Goal: Task Accomplishment & Management: Use online tool/utility

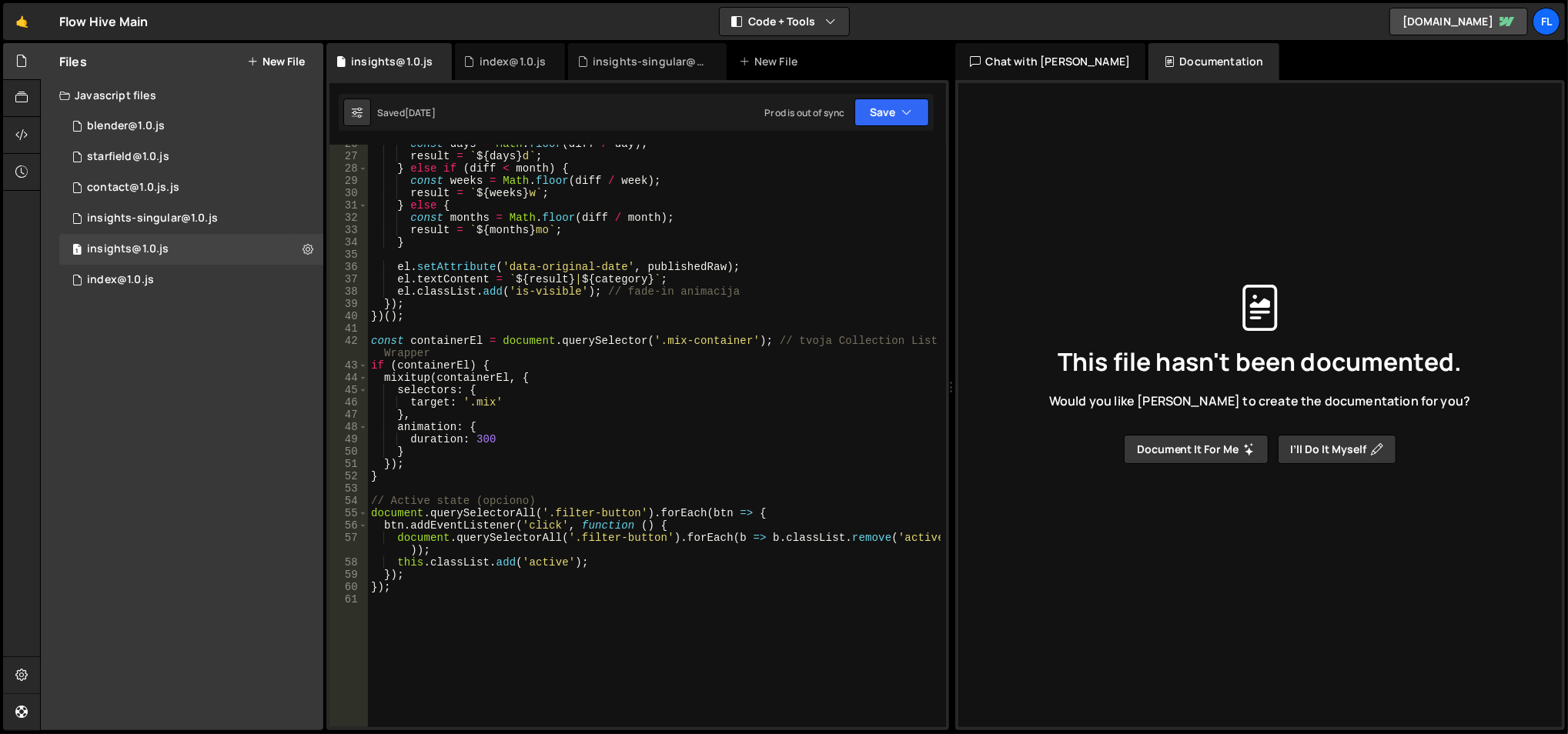
scroll to position [314, 0]
click at [22, 22] on link "🤙" at bounding box center [22, 21] width 38 height 37
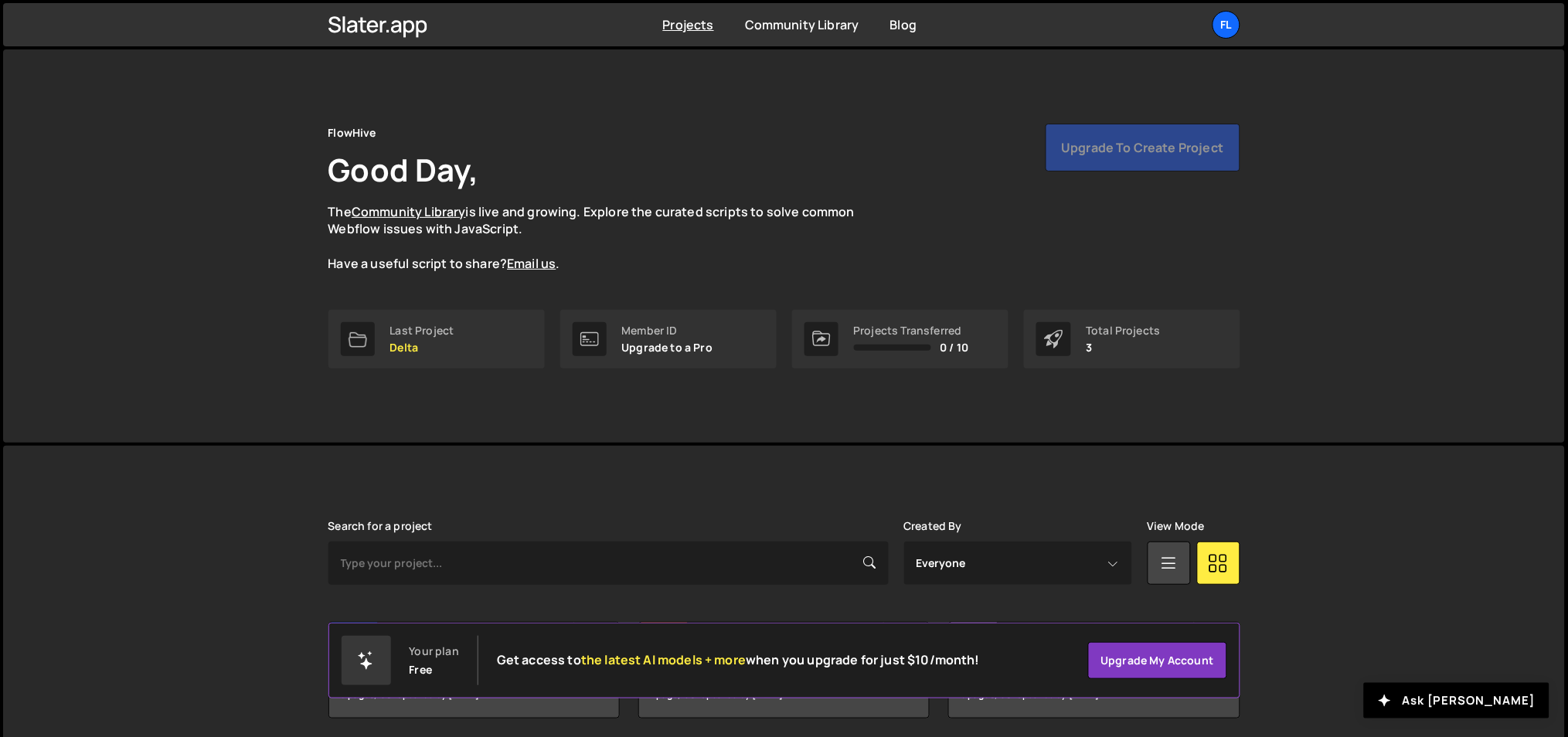
scroll to position [57, 0]
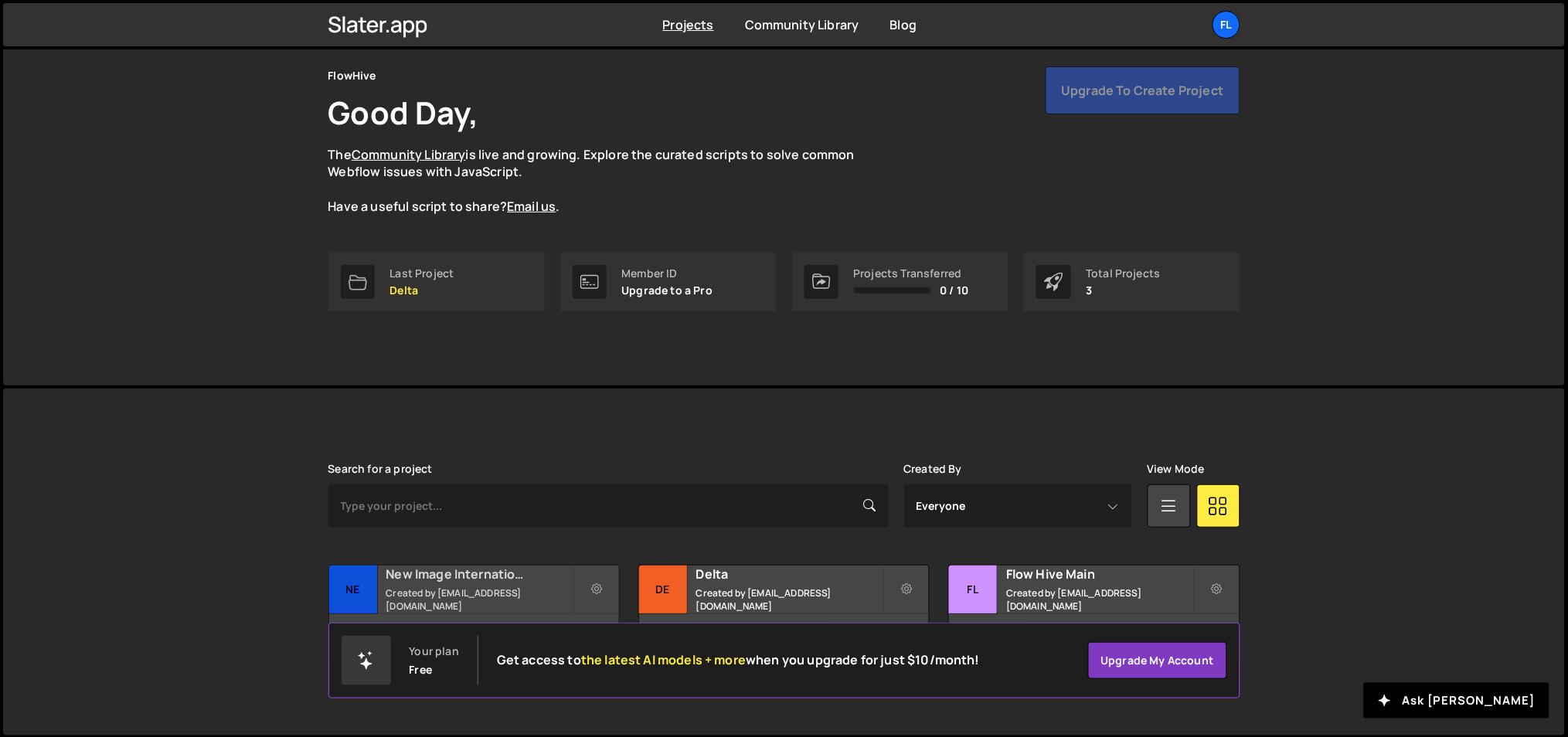
click at [509, 582] on h2 "New Image International" at bounding box center [480, 574] width 186 height 17
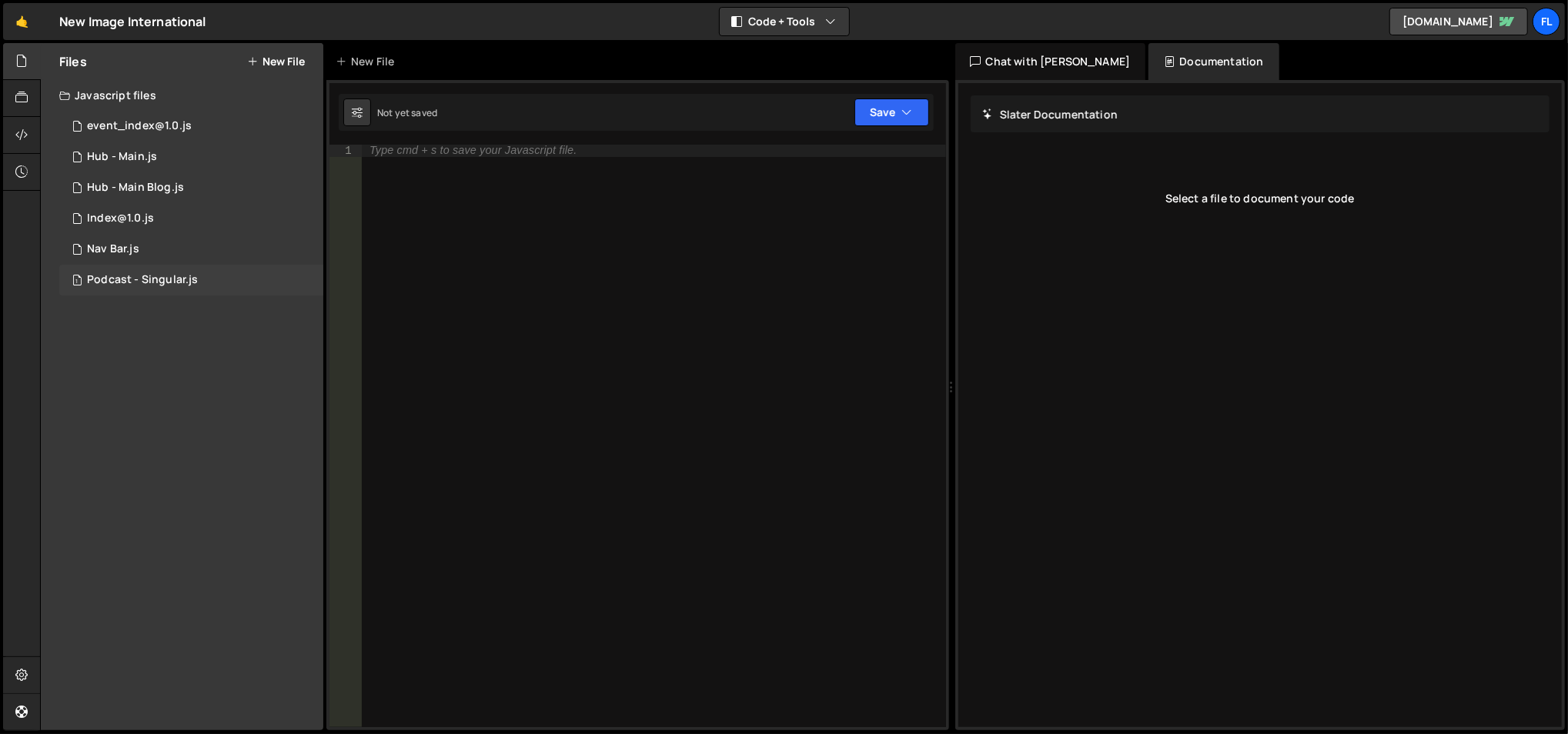
click at [194, 270] on div "1 Podcast - Singular.js 0" at bounding box center [191, 280] width 264 height 31
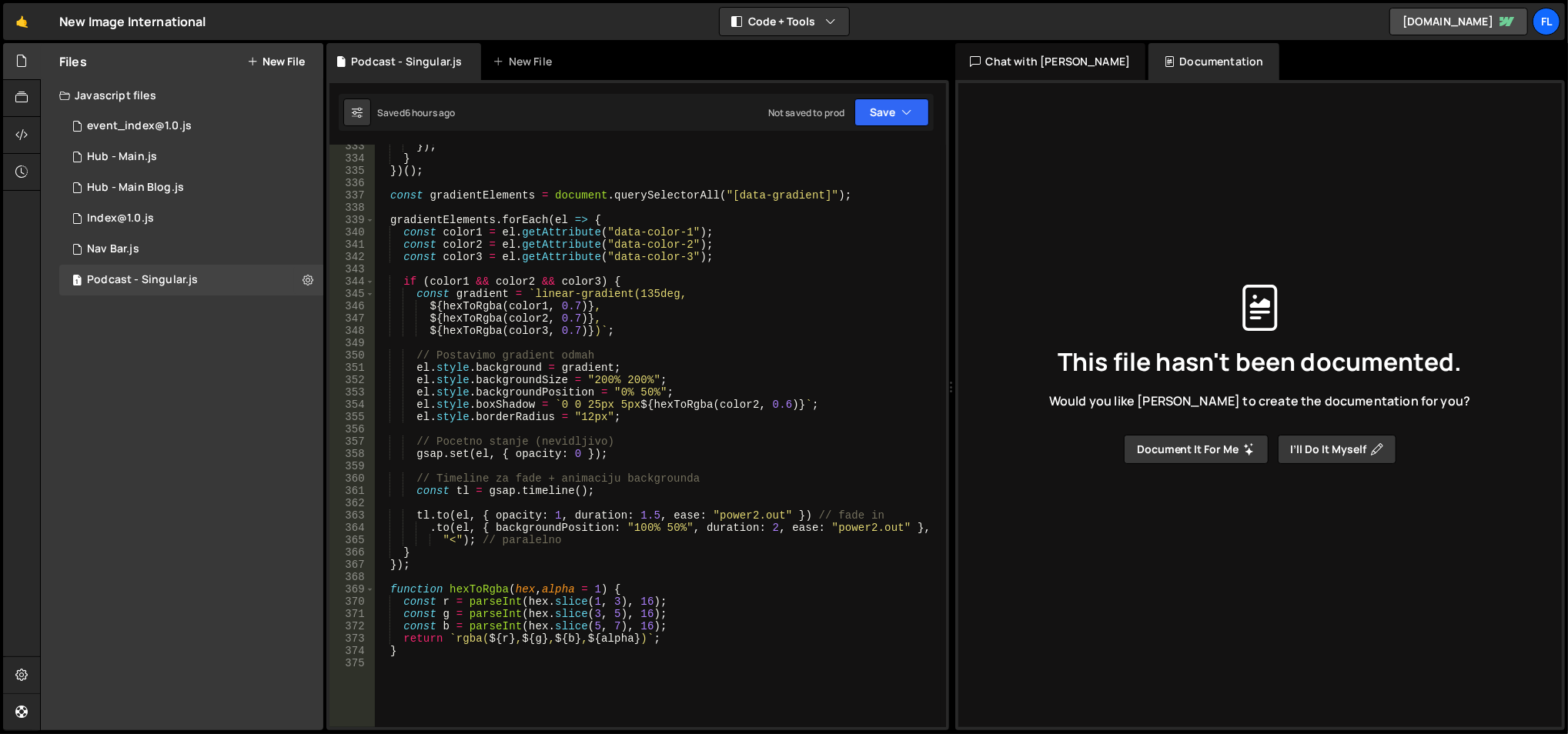
scroll to position [4167, 0]
click at [571, 310] on div "}) ; } }) ( ) ; const gradientElements = document . querySelectorAll ( "[data-g…" at bounding box center [657, 444] width 567 height 609
click at [576, 308] on div "}) ; } }) ( ) ; const gradientElements = document . querySelectorAll ( "[data-g…" at bounding box center [657, 444] width 567 height 609
type textarea "${hexToRgba(color1, 0.4)},"
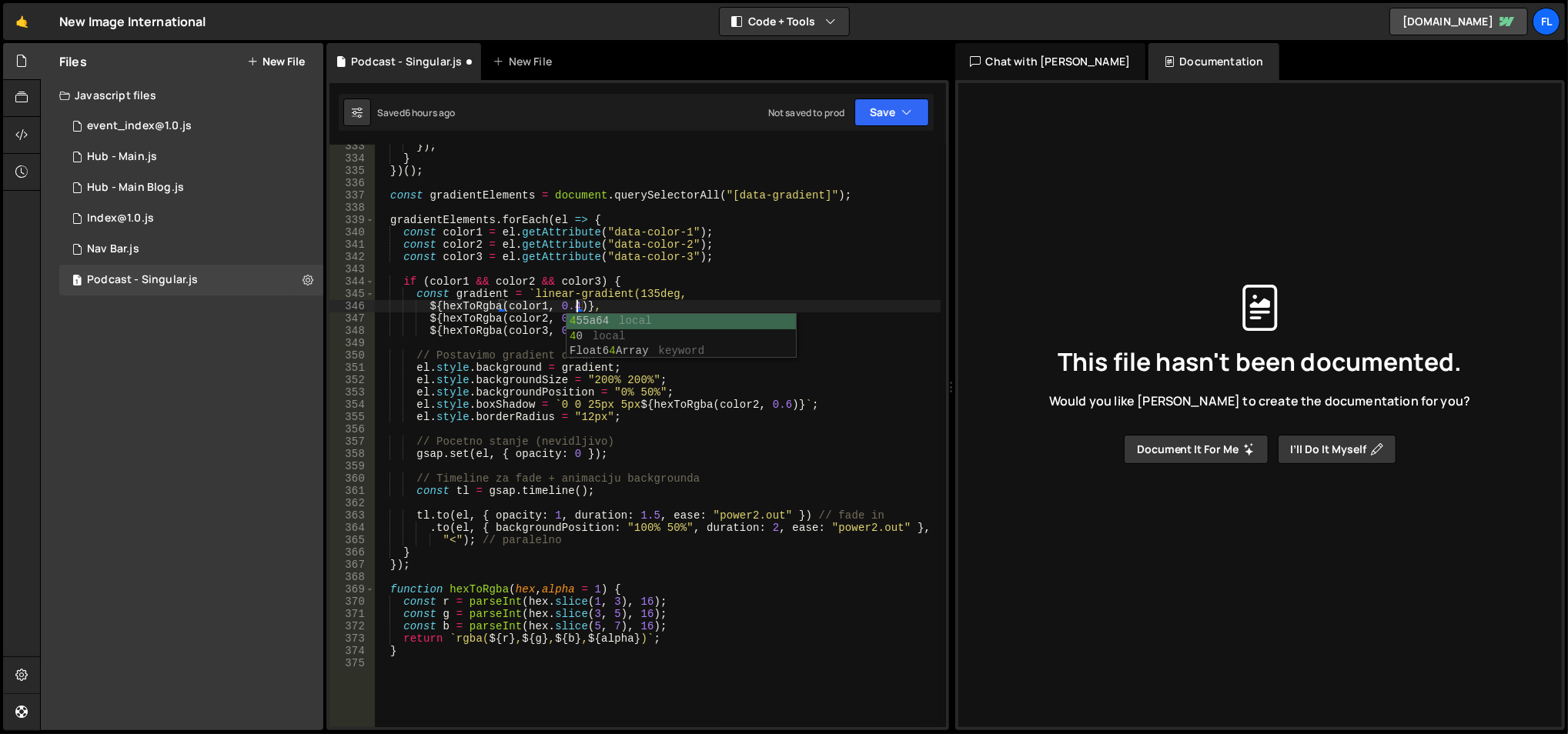
click at [598, 268] on div "}) ; } }) ( ) ; const gradientElements = document . querySelectorAll ( "[data-g…" at bounding box center [657, 444] width 567 height 609
click at [576, 311] on div "}) ; } }) ( ) ; const gradientElements = document . querySelectorAll ( "[data-g…" at bounding box center [657, 444] width 567 height 609
click at [568, 296] on div "}) ; } }) ( ) ; const gradientElements = document . querySelectorAll ( "[data-g…" at bounding box center [657, 444] width 567 height 609
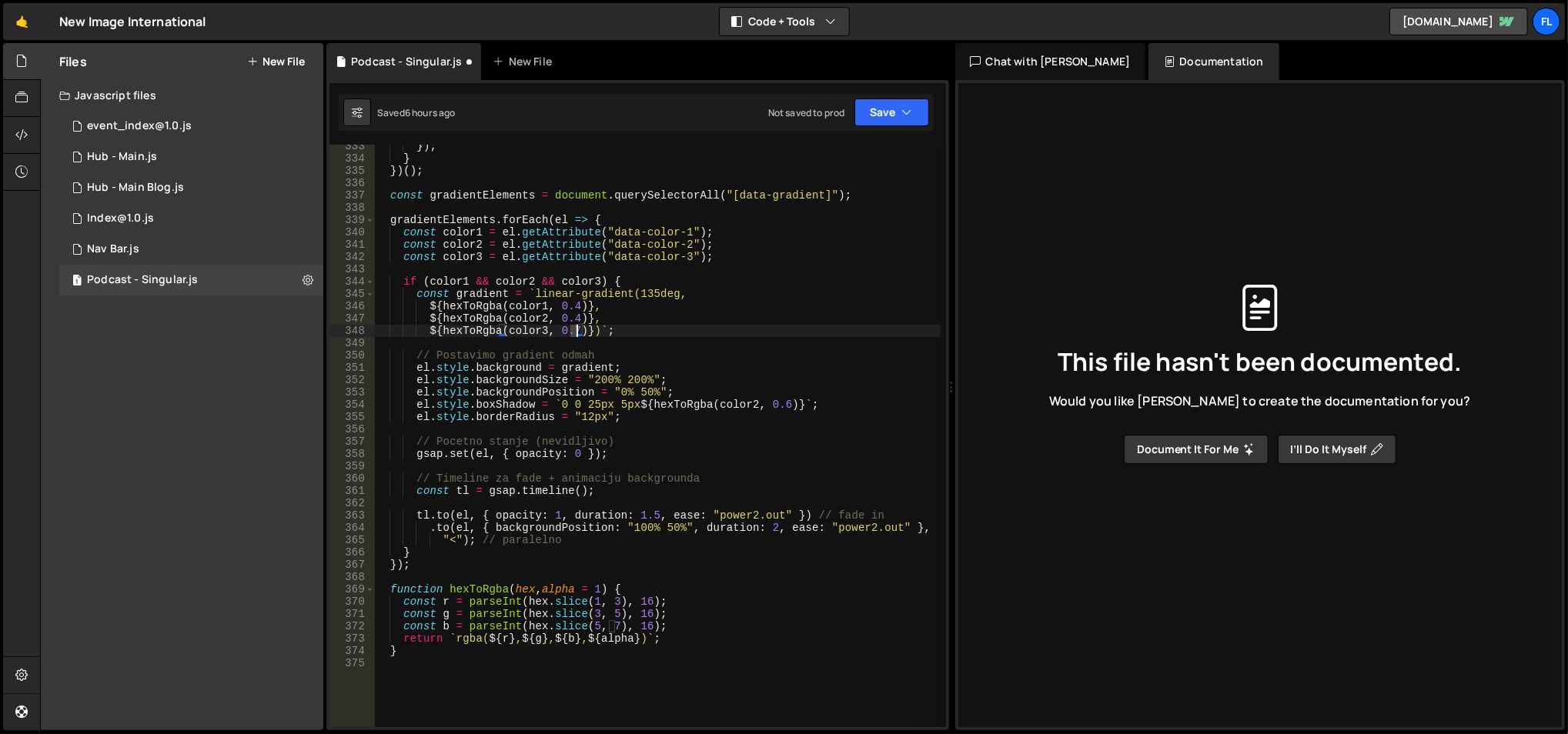
click at [577, 330] on div "}) ; } }) ( ) ; const gradientElements = document . querySelectorAll ( "[data-g…" at bounding box center [657, 444] width 567 height 609
click at [574, 282] on div "}) ; } }) ( ) ; const gradientElements = document . querySelectorAll ( "[data-g…" at bounding box center [657, 444] width 567 height 609
drag, startPoint x: 577, startPoint y: 306, endPoint x: 636, endPoint y: 309, distance: 59.1
click at [578, 306] on div "}) ; } }) ( ) ; const gradientElements = document . querySelectorAll ( "[data-g…" at bounding box center [657, 444] width 567 height 609
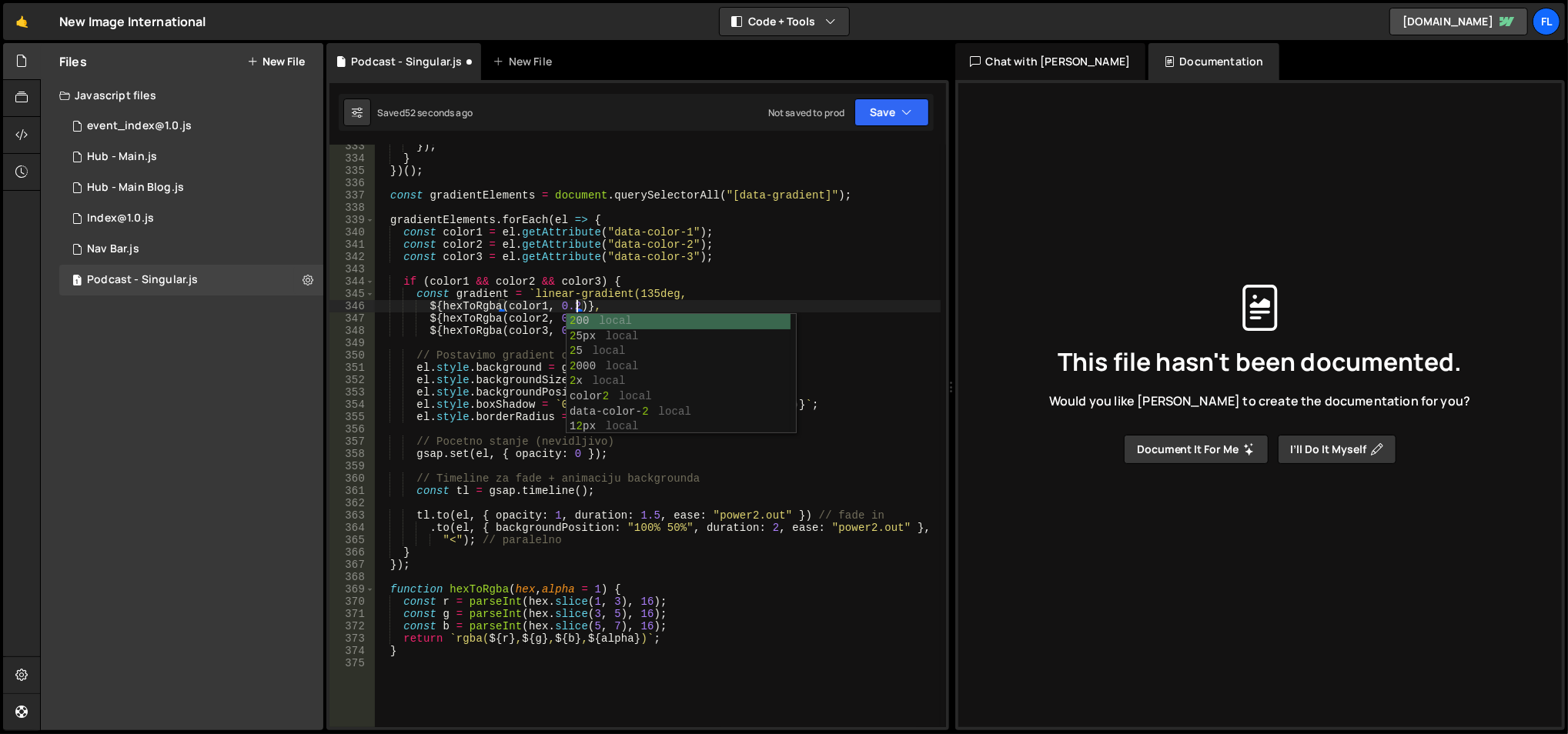
click at [618, 286] on div "}) ; } }) ( ) ; const gradientElements = document . querySelectorAll ( "[data-g…" at bounding box center [657, 444] width 567 height 609
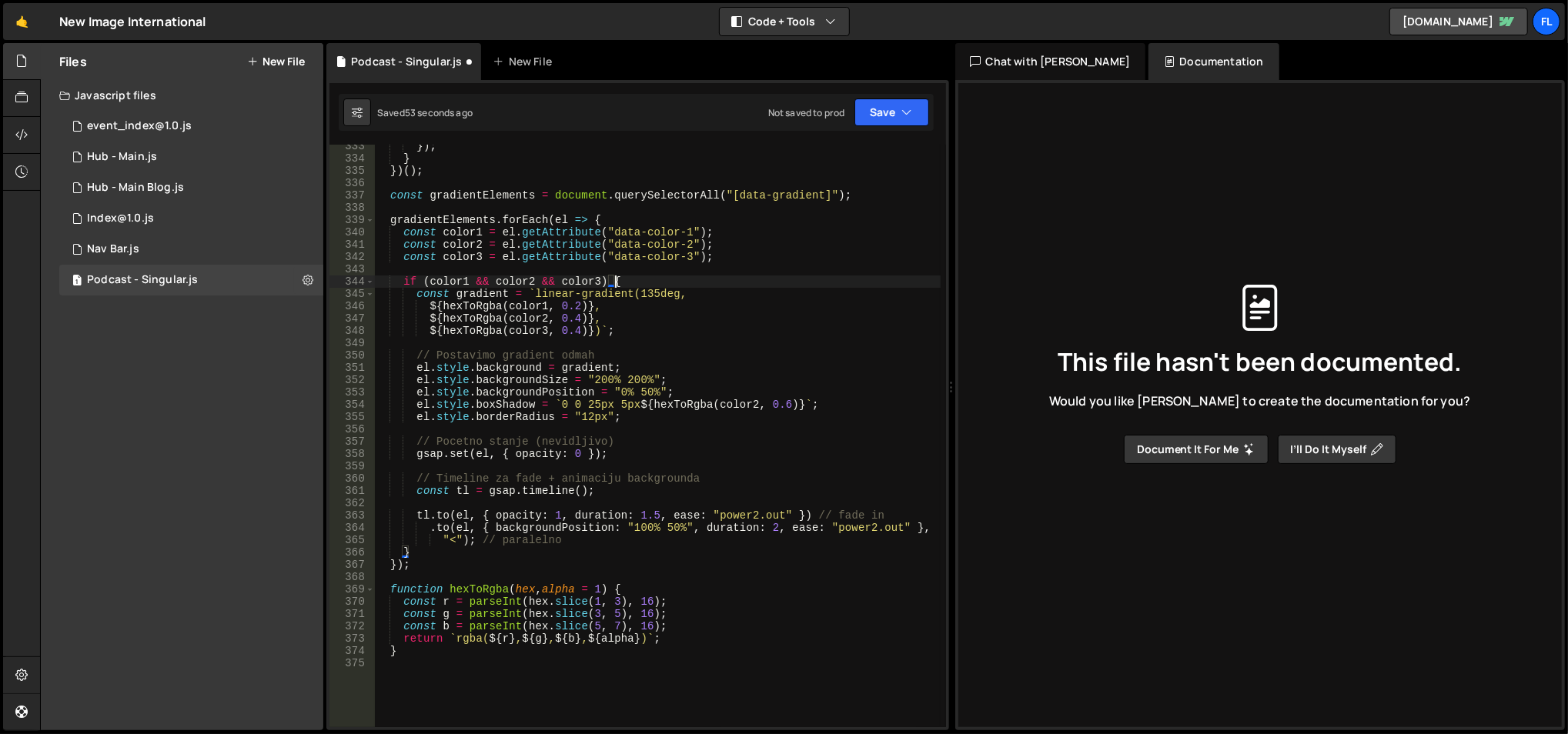
click at [576, 311] on div "}) ; } }) ( ) ; const gradientElements = document . querySelectorAll ( "[data-g…" at bounding box center [657, 444] width 567 height 609
click at [575, 321] on div "}) ; } }) ( ) ; const gradientElements = document . querySelectorAll ( "[data-g…" at bounding box center [657, 444] width 567 height 609
click at [571, 294] on div "}) ; } }) ( ) ; const gradientElements = document . querySelectorAll ( "[data-g…" at bounding box center [657, 444] width 567 height 609
click at [580, 329] on div "}) ; } }) ( ) ; const gradientElements = document . querySelectorAll ( "[data-g…" at bounding box center [657, 444] width 567 height 609
click at [571, 317] on div "}) ; } }) ( ) ; const gradientElements = document . querySelectorAll ( "[data-g…" at bounding box center [657, 444] width 567 height 609
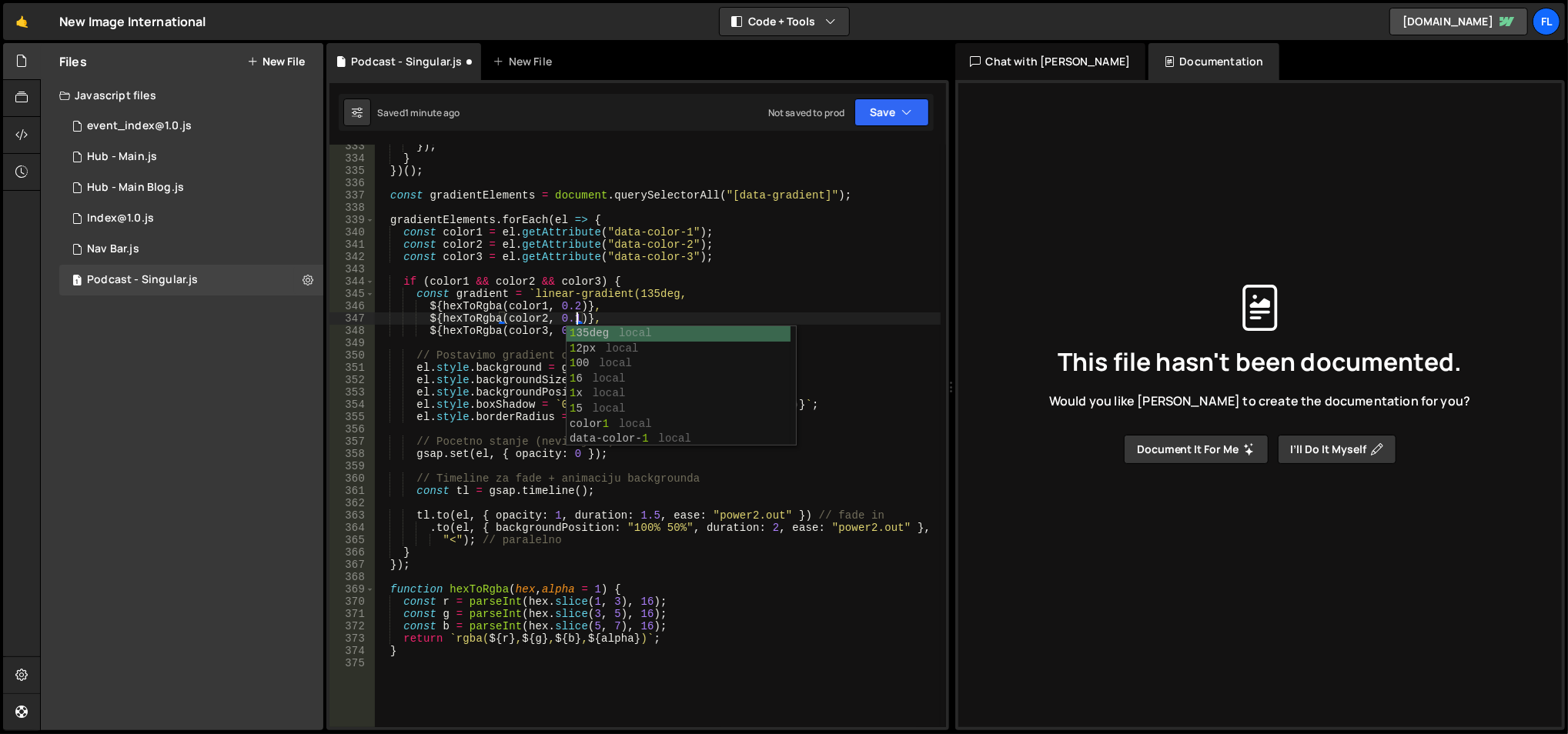
click at [577, 308] on div "}) ; } }) ( ) ; const gradientElements = document . querySelectorAll ( "[data-g…" at bounding box center [657, 444] width 567 height 609
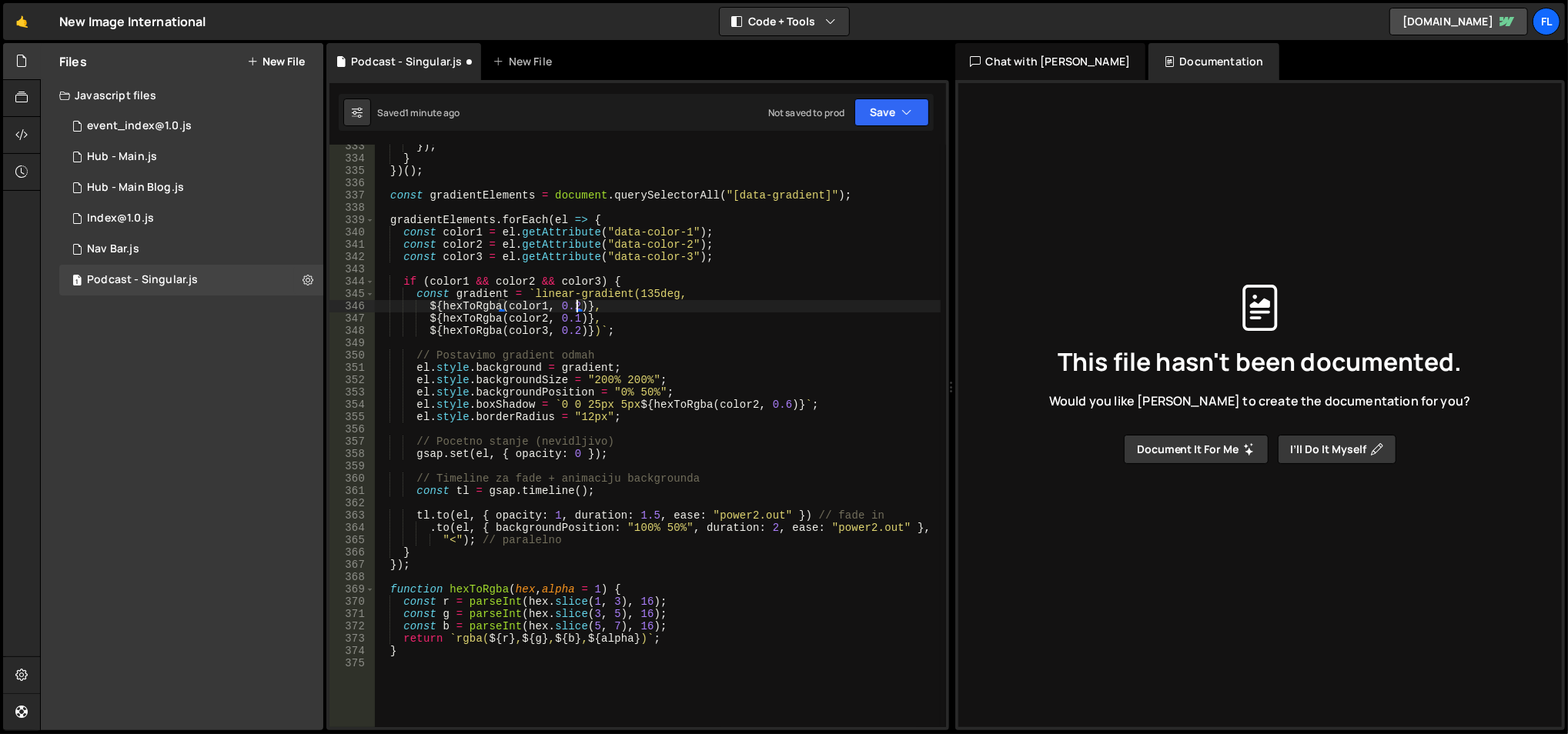
type textarea "${hexToRgba(color1, 0.1)},"
click at [576, 274] on div "}) ; } }) ( ) ; const gradientElements = document . querySelectorAll ( "[data-g…" at bounding box center [657, 444] width 567 height 609
click at [578, 330] on div "}) ; } }) ( ) ; const gradientElements = document . querySelectorAll ( "[data-g…" at bounding box center [657, 444] width 567 height 609
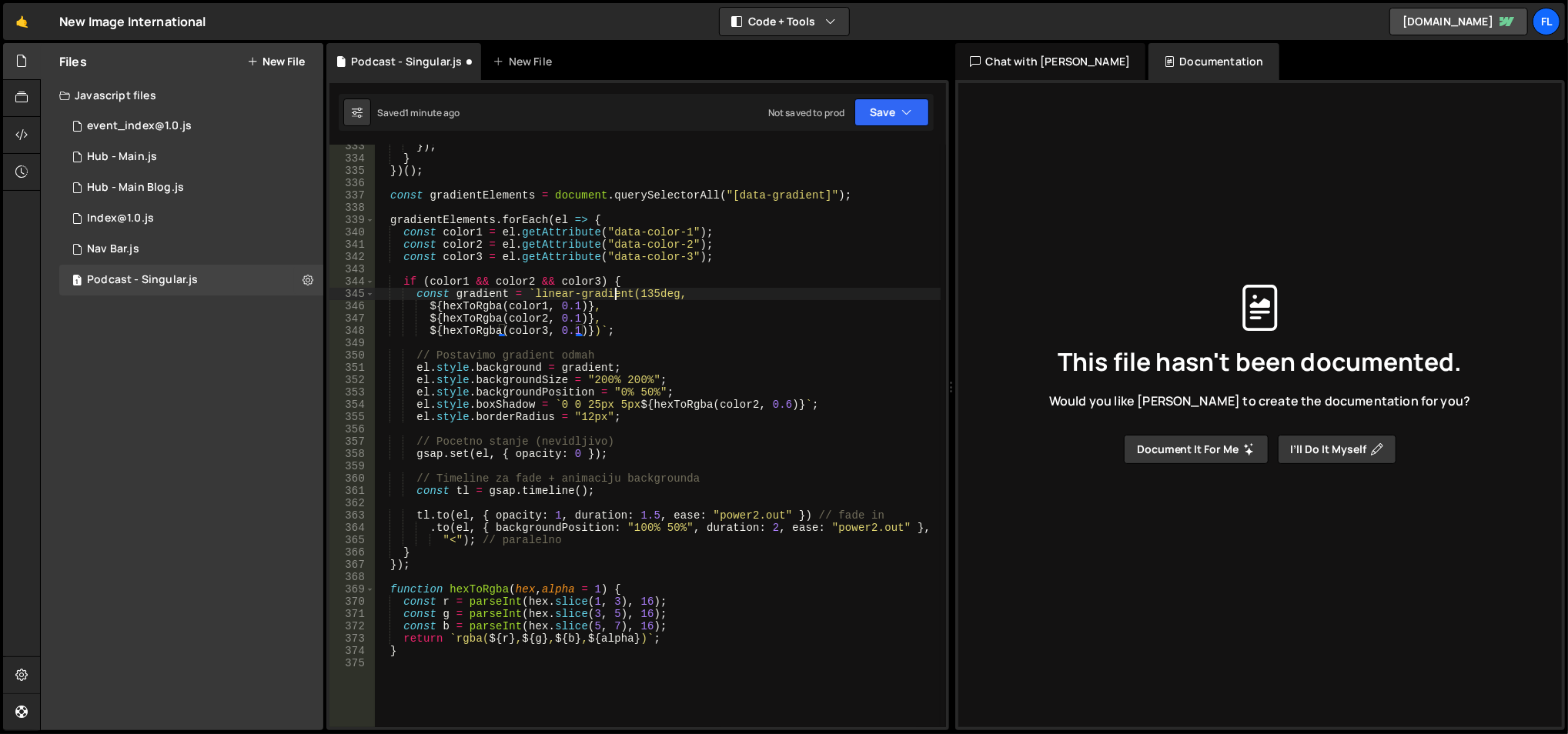
click at [613, 298] on div "}) ; } }) ( ) ; const gradientElements = document . querySelectorAll ( "[data-g…" at bounding box center [657, 444] width 567 height 609
click at [784, 401] on div "}) ; } }) ( ) ; const gradientElements = document . querySelectorAll ( "[data-g…" at bounding box center [657, 444] width 567 height 609
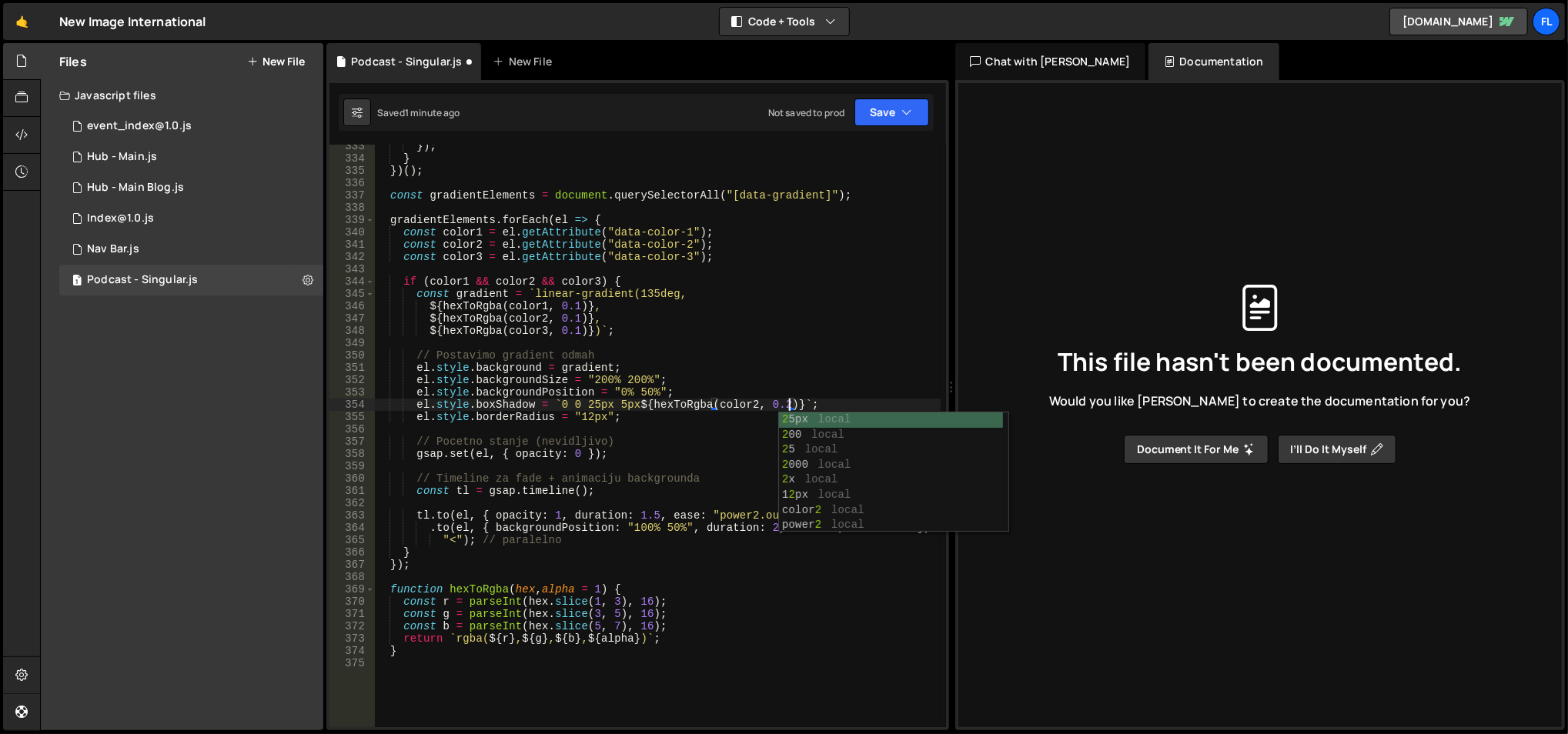
click at [745, 328] on div "}) ; } }) ( ) ; const gradientElements = document . querySelectorAll ( "[data-g…" at bounding box center [657, 444] width 567 height 609
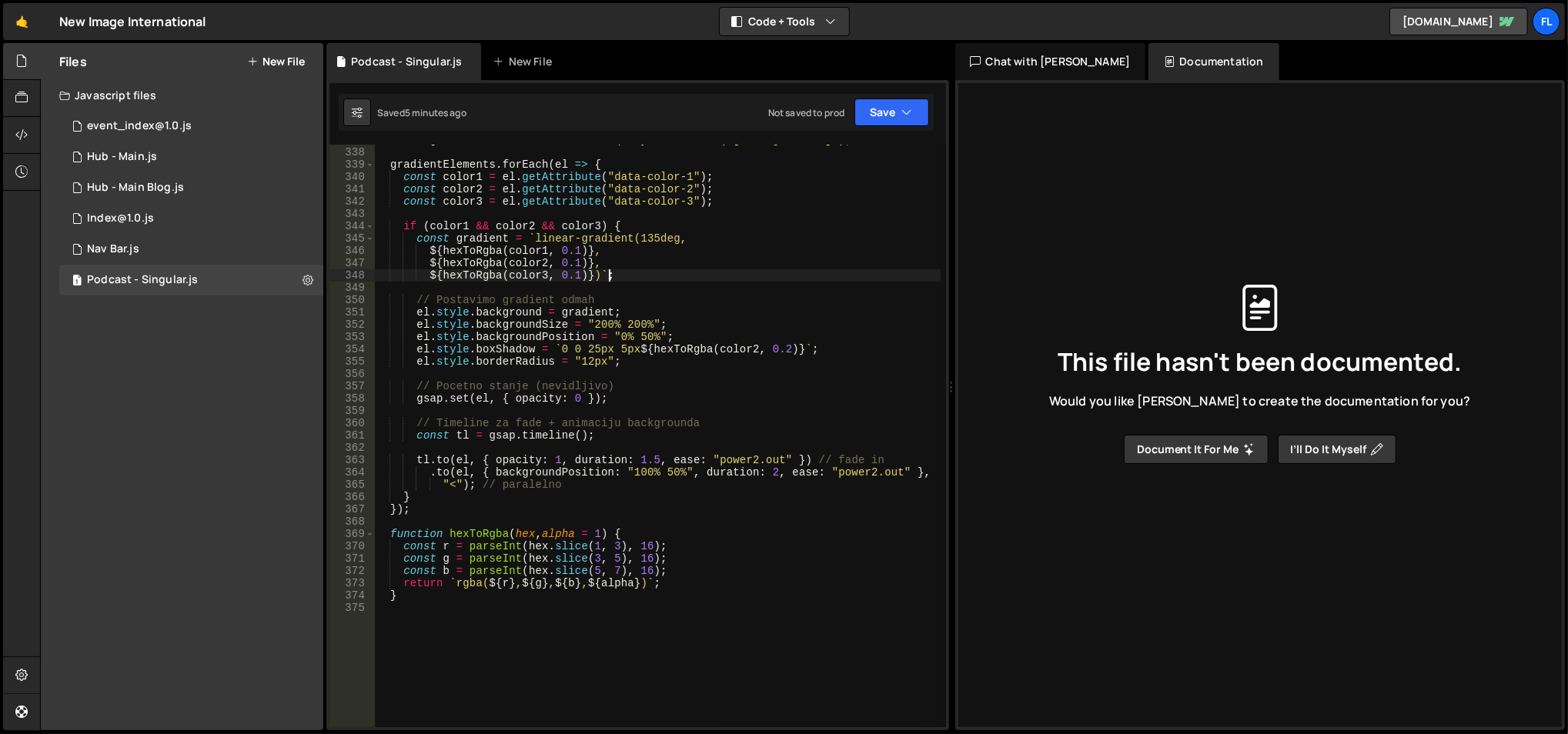
scroll to position [4214, 0]
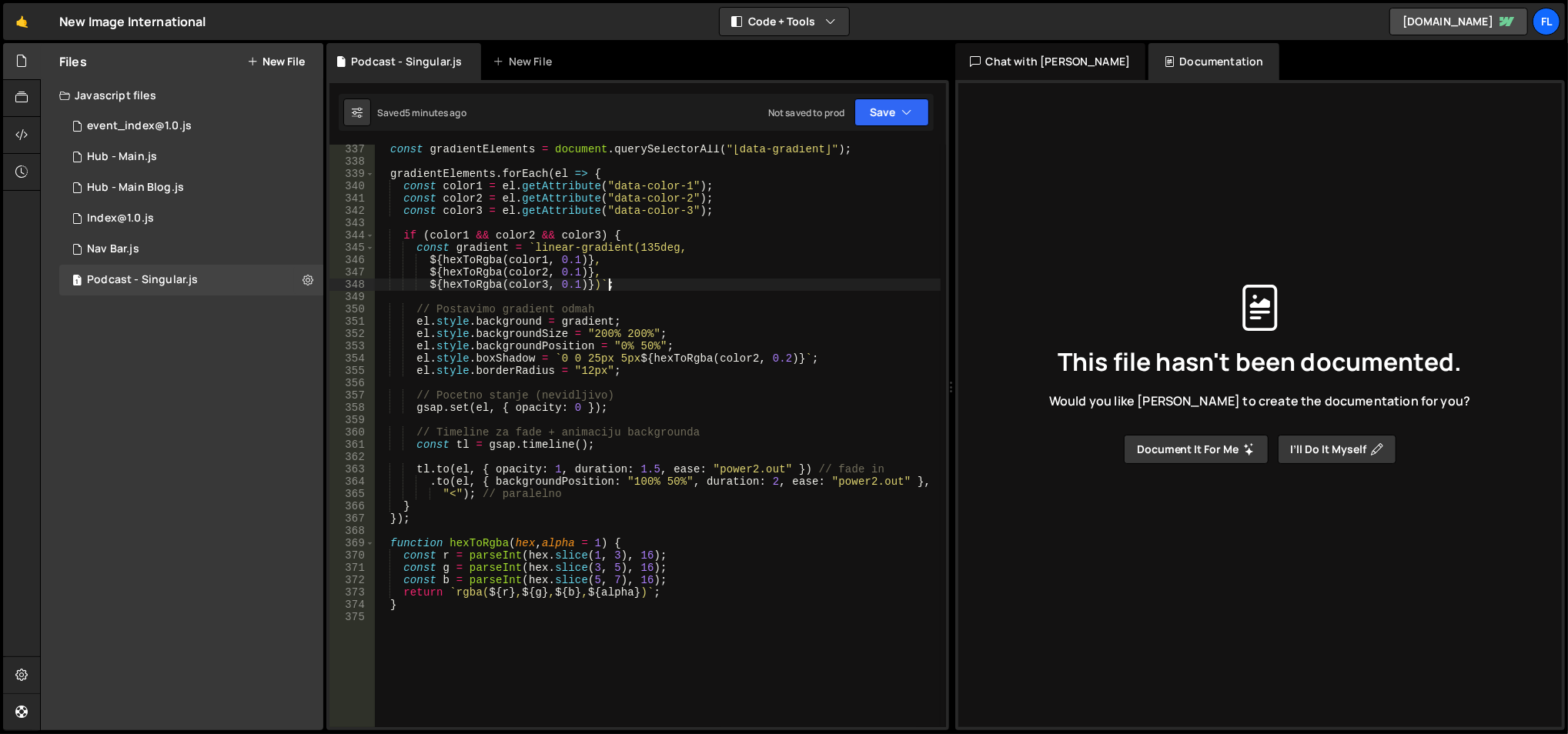
click at [577, 257] on div "const gradientElements = document . querySelectorAll ( "[data-gradient]" ) ; gr…" at bounding box center [657, 447] width 567 height 609
type textarea "${hexToRgba(color1, 0.15)},"
click at [575, 223] on div "const gradientElements = document . querySelectorAll ( "[data-gradient]" ) ; gr…" at bounding box center [657, 447] width 567 height 609
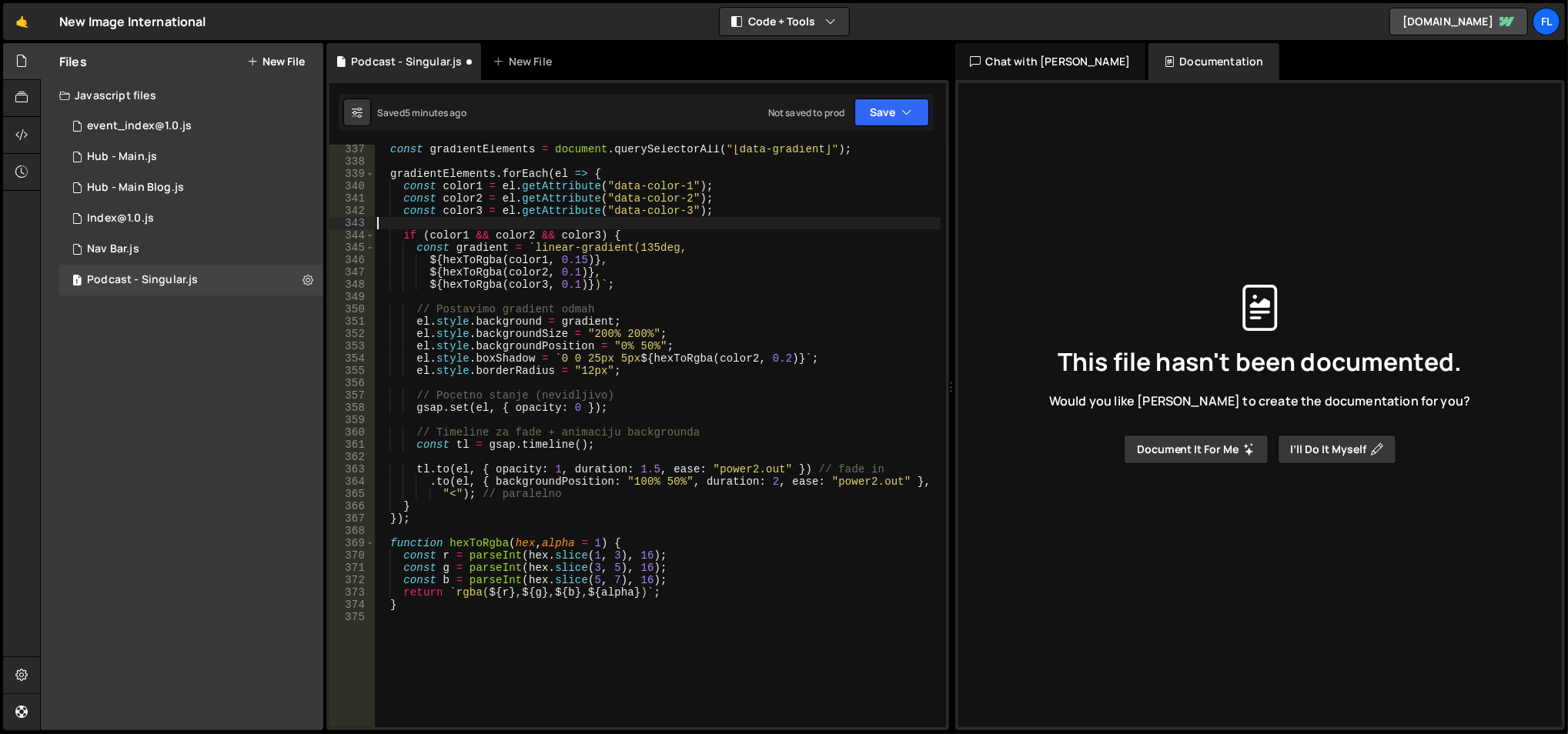
click at [575, 257] on div "const gradientElements = document . querySelectorAll ( "[data-gradient]" ) ; gr…" at bounding box center [657, 447] width 567 height 609
type textarea "${hexToRgba(color1, 0.15)},"
click at [575, 257] on div "const gradientElements = document . querySelectorAll ( "[data-gradient]" ) ; gr…" at bounding box center [657, 447] width 567 height 609
click at [573, 226] on div "const gradientElements = document . querySelectorAll ( "[data-gradient]" ) ; gr…" at bounding box center [657, 447] width 567 height 609
click at [572, 272] on div "const gradientElements = document . querySelectorAll ( "[data-gradient]" ) ; gr…" at bounding box center [657, 447] width 567 height 609
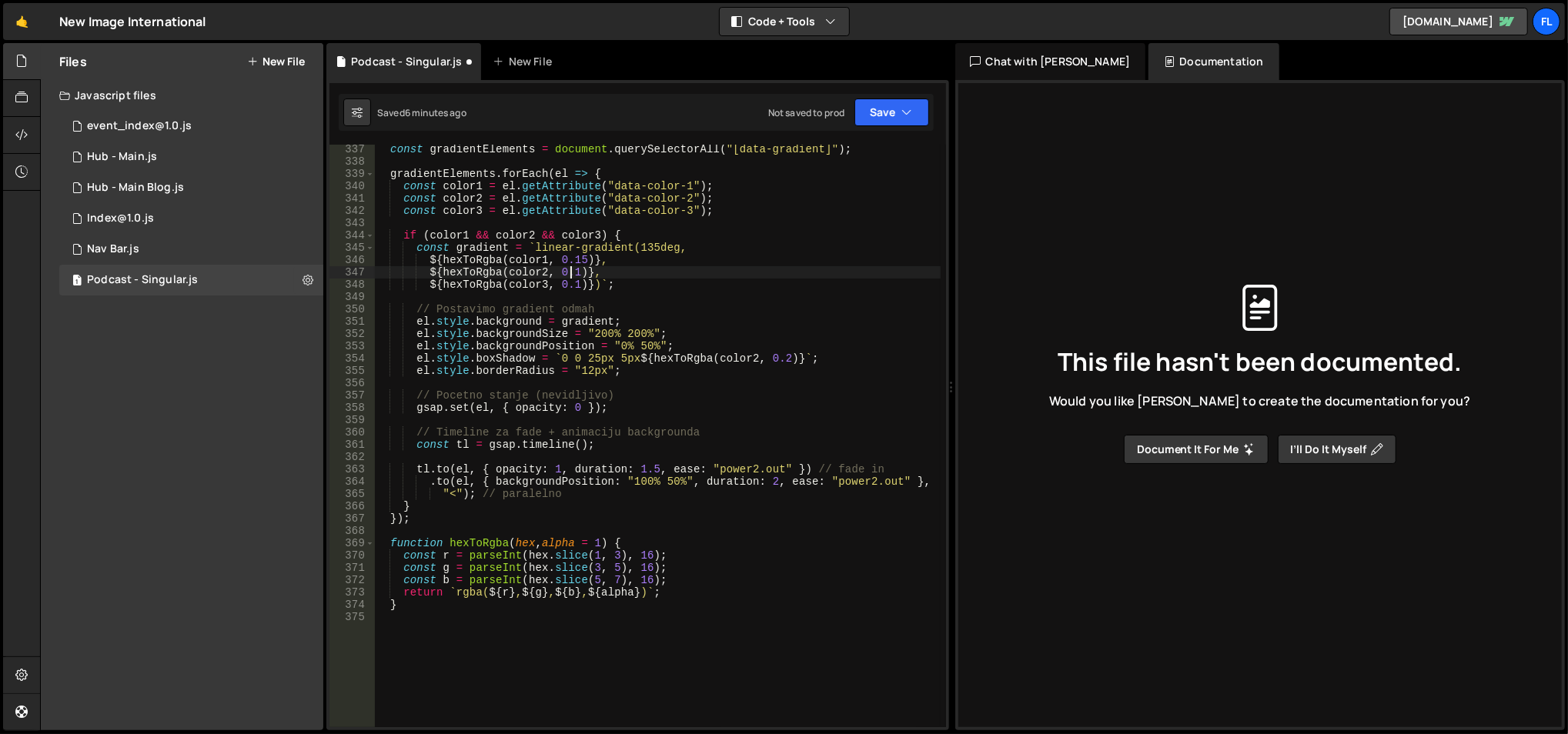
click at [572, 272] on div "const gradientElements = document . querySelectorAll ( "[data-gradient]" ) ; gr…" at bounding box center [657, 447] width 567 height 609
paste textarea "5"
click at [588, 241] on div "const gradientElements = document . querySelectorAll ( "[data-gradient]" ) ; gr…" at bounding box center [657, 447] width 567 height 609
click at [573, 283] on div "const gradientElements = document . querySelectorAll ( "[data-gradient]" ) ; gr…" at bounding box center [657, 447] width 567 height 609
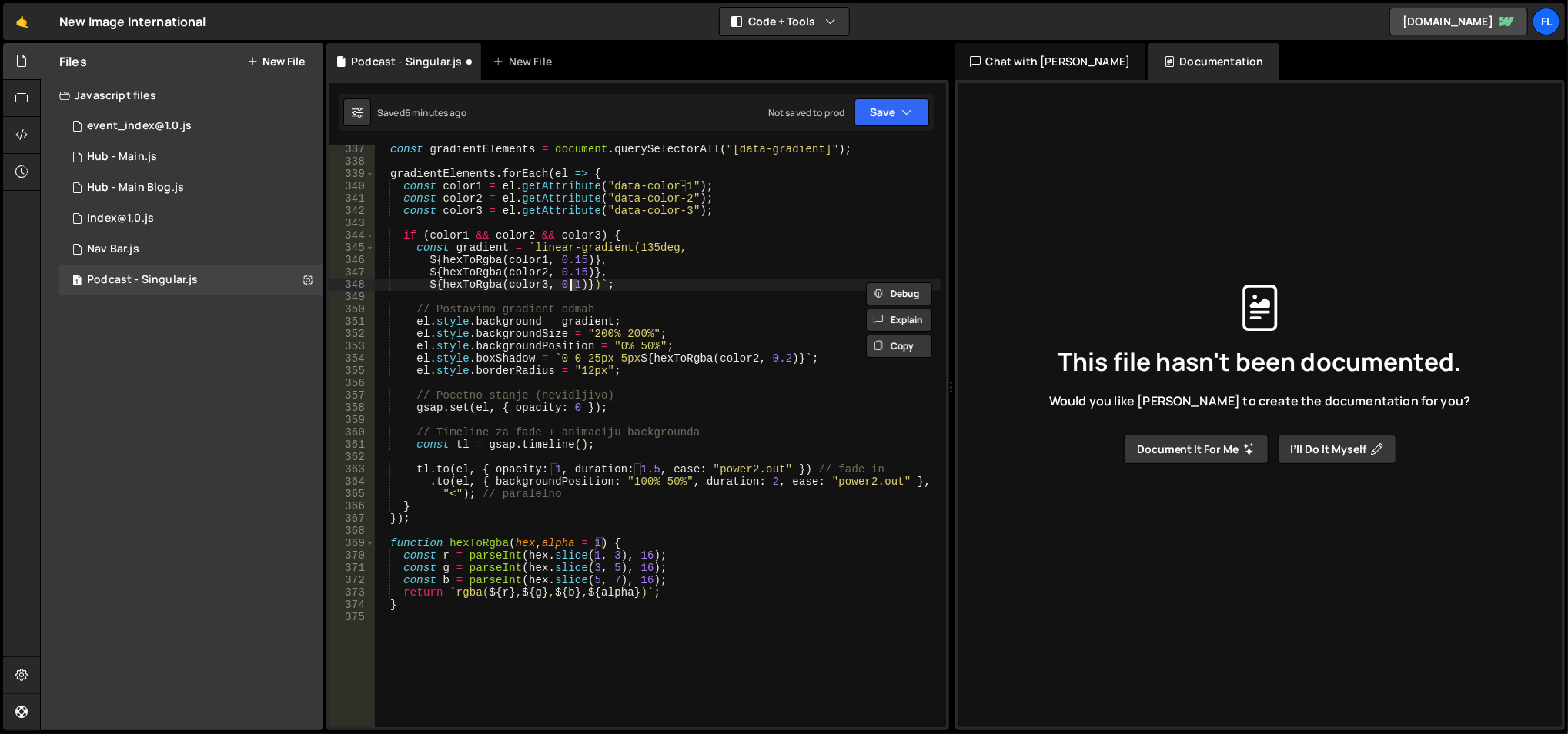
paste textarea "5"
click at [600, 241] on div "const gradientElements = document . querySelectorAll ( "[data-gradient]" ) ; gr…" at bounding box center [657, 447] width 567 height 609
click at [579, 259] on div "const gradientElements = document . querySelectorAll ( "[data-gradient]" ) ; gr…" at bounding box center [657, 447] width 567 height 609
click at [571, 259] on div "const gradientElements = document . querySelectorAll ( "[data-gradient]" ) ; gr…" at bounding box center [656, 436] width 566 height 582
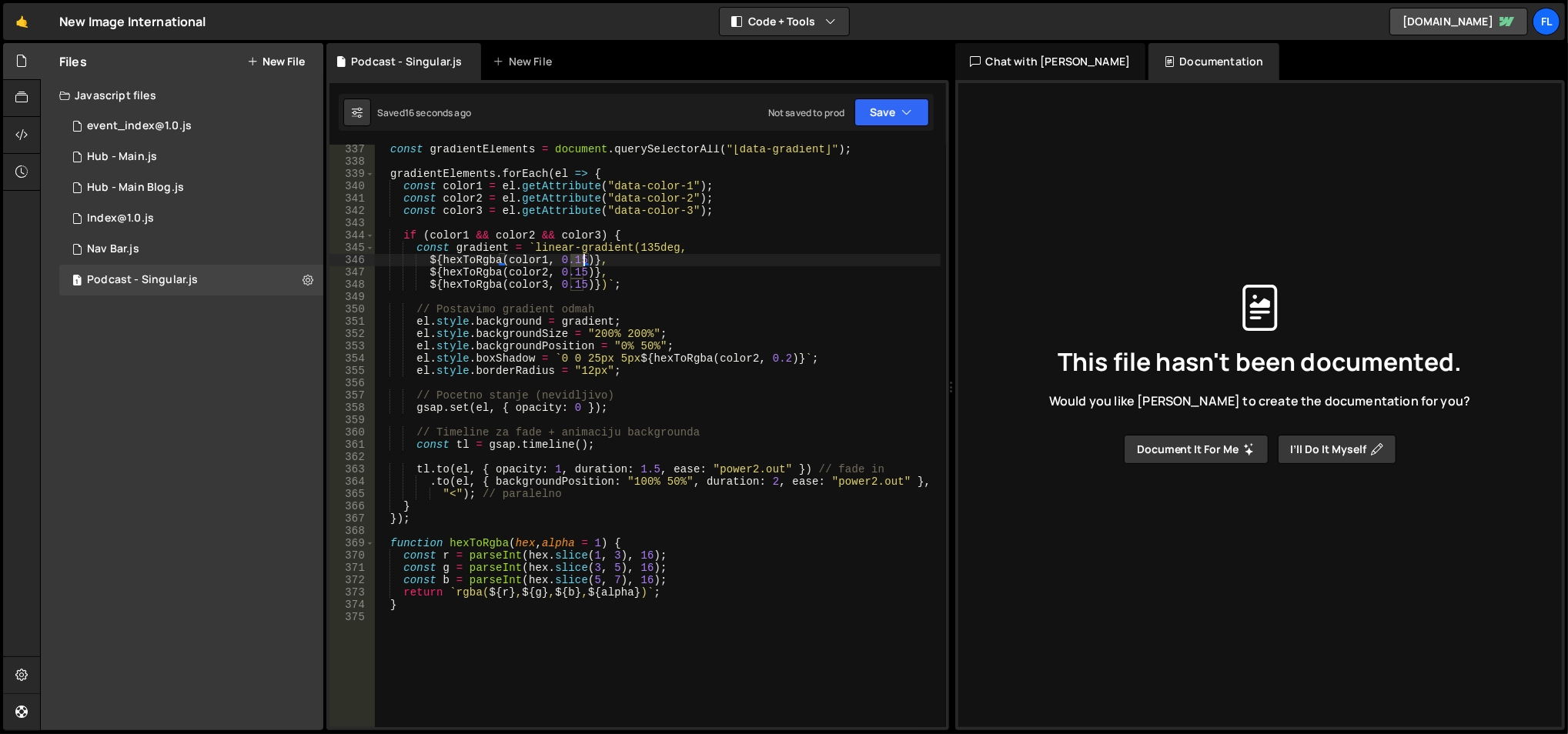
drag, startPoint x: 571, startPoint y: 259, endPoint x: 582, endPoint y: 259, distance: 11.0
click at [582, 259] on div "const gradientElements = document . querySelectorAll ( "[data-gradient]" ) ; gr…" at bounding box center [657, 447] width 567 height 609
type textarea "${hexToRgba(color1, 0.6)},"
click at [588, 224] on div "const gradientElements = document . querySelectorAll ( "[data-gradient]" ) ; gr…" at bounding box center [657, 447] width 567 height 609
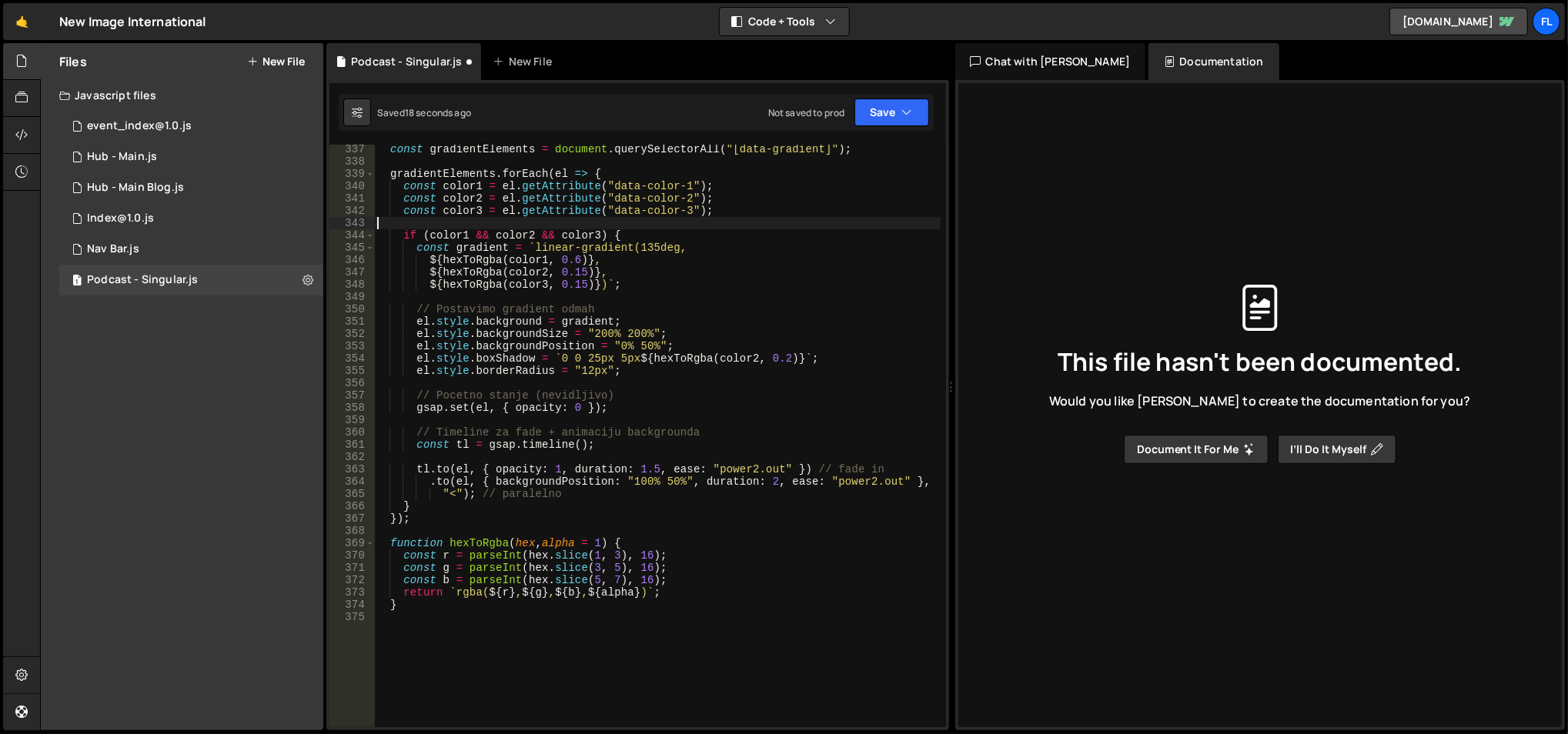
scroll to position [0, 0]
drag, startPoint x: 569, startPoint y: 270, endPoint x: 580, endPoint y: 270, distance: 11.0
click at [580, 270] on div "const gradientElements = document . querySelectorAll ( "[data-gradient]" ) ; gr…" at bounding box center [657, 447] width 567 height 609
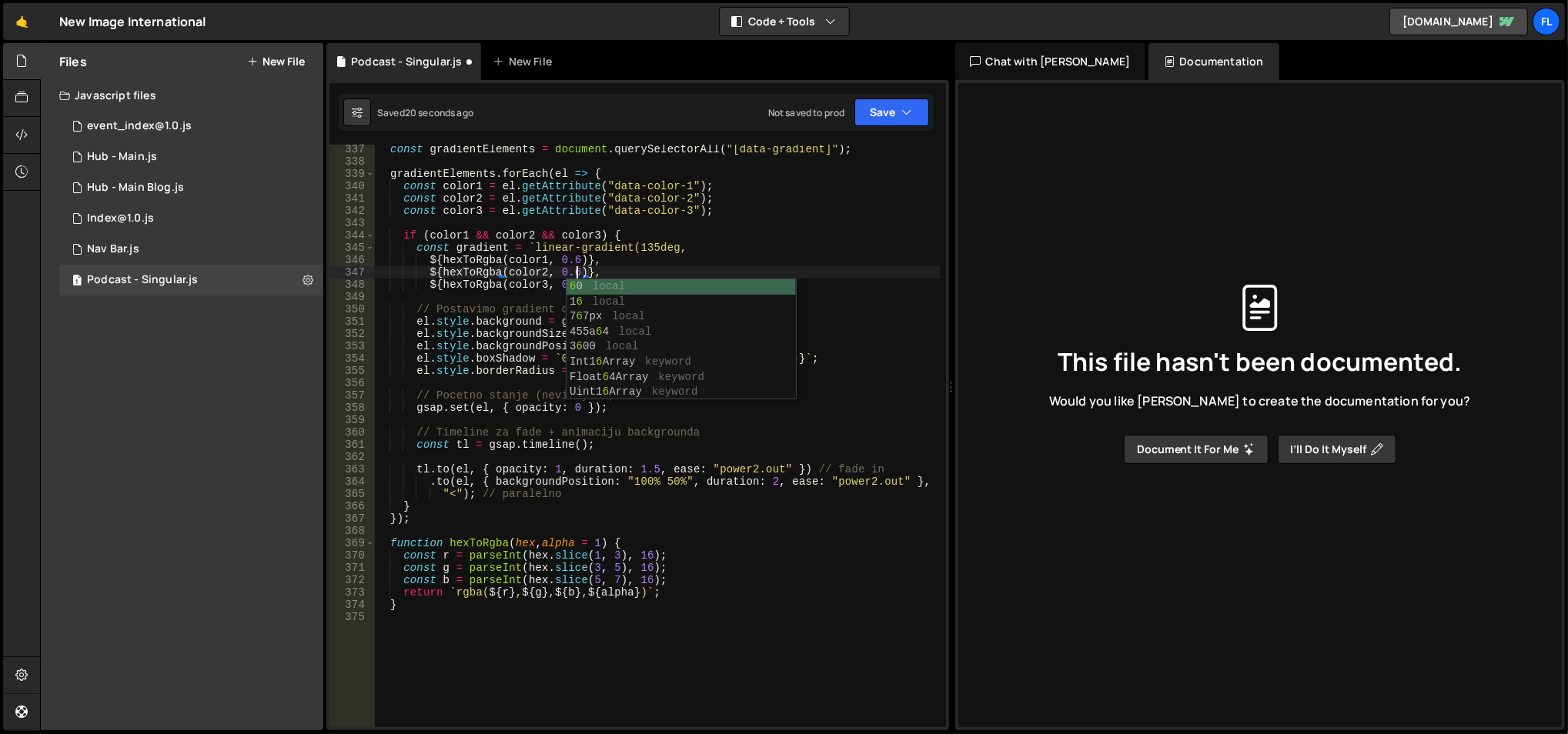
scroll to position [0, 13]
click at [575, 248] on div "const gradientElements = document . querySelectorAll ( "[data-gradient]" ) ; gr…" at bounding box center [657, 447] width 567 height 609
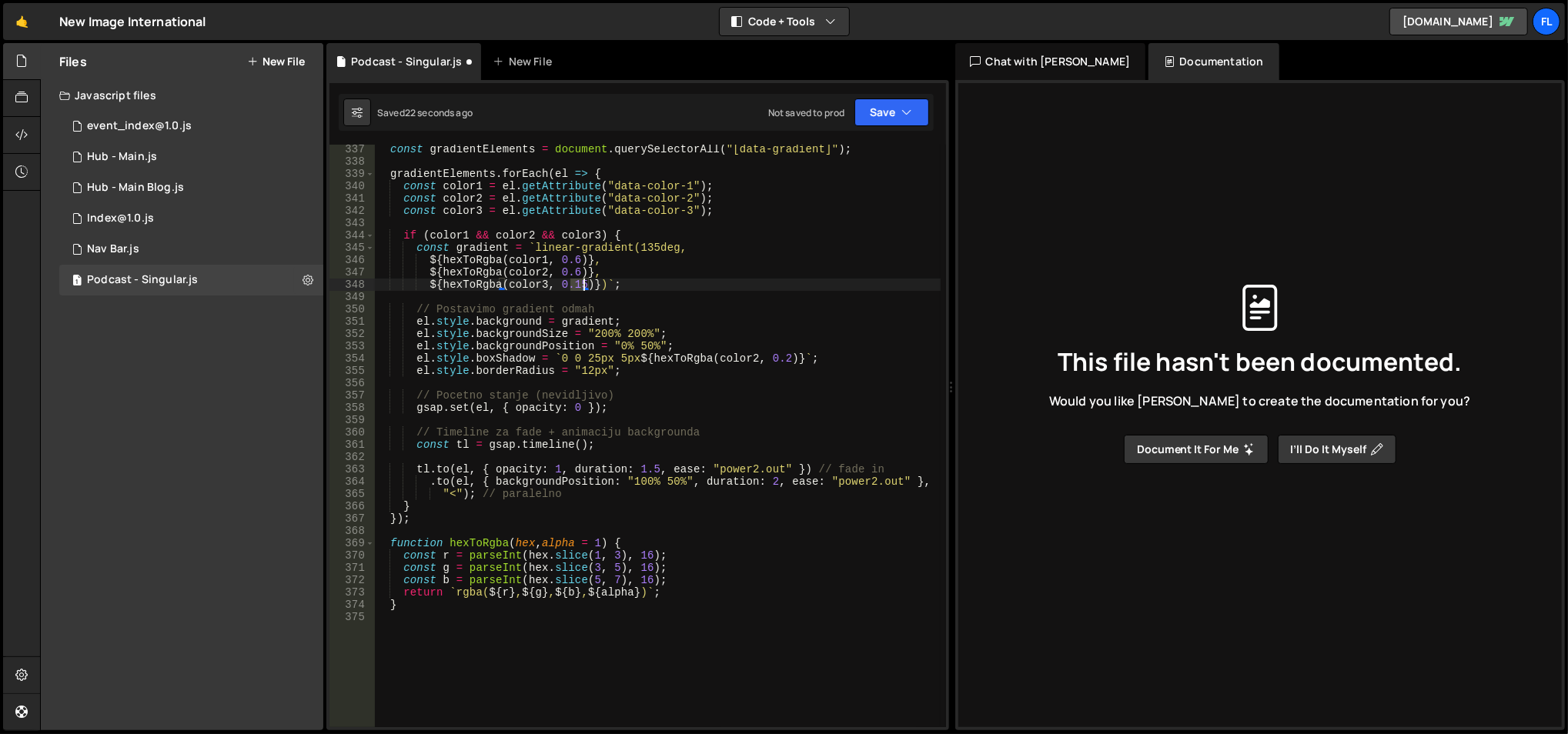
drag, startPoint x: 570, startPoint y: 285, endPoint x: 582, endPoint y: 278, distance: 13.9
click at [582, 278] on div "const gradientElements = document . querySelectorAll ( "[data-gradient]" ) ; gr…" at bounding box center [657, 447] width 567 height 609
click at [579, 259] on div "const gradientElements = document . querySelectorAll ( "[data-gradient]" ) ; gr…" at bounding box center [657, 447] width 567 height 609
click at [575, 268] on div "const gradientElements = document . querySelectorAll ( "[data-gradient]" ) ; gr…" at bounding box center [657, 447] width 567 height 609
click at [575, 281] on div "const gradientElements = document . querySelectorAll ( "[data-gradient]" ) ; gr…" at bounding box center [657, 447] width 567 height 609
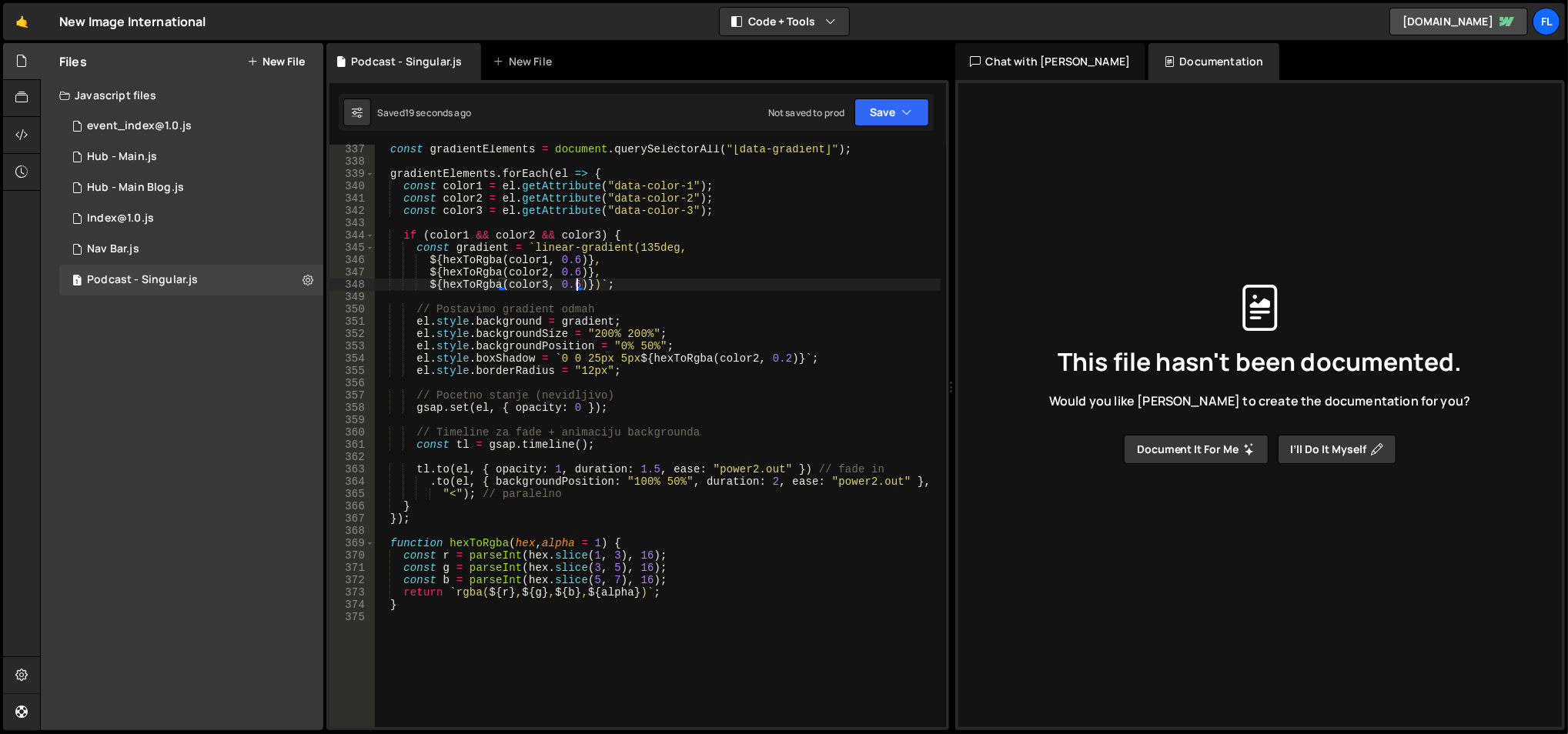
click at [575, 265] on div "const gradientElements = document . querySelectorAll ( "[data-gradient]" ) ; gr…" at bounding box center [657, 447] width 567 height 609
click at [575, 271] on div "const gradientElements = document . querySelectorAll ( "[data-gradient]" ) ; gr…" at bounding box center [657, 447] width 567 height 609
click at [584, 236] on div "const gradientElements = document . querySelectorAll ( "[data-gradient]" ) ; gr…" at bounding box center [657, 447] width 567 height 609
click at [899, 116] on button "Save" at bounding box center [892, 112] width 75 height 28
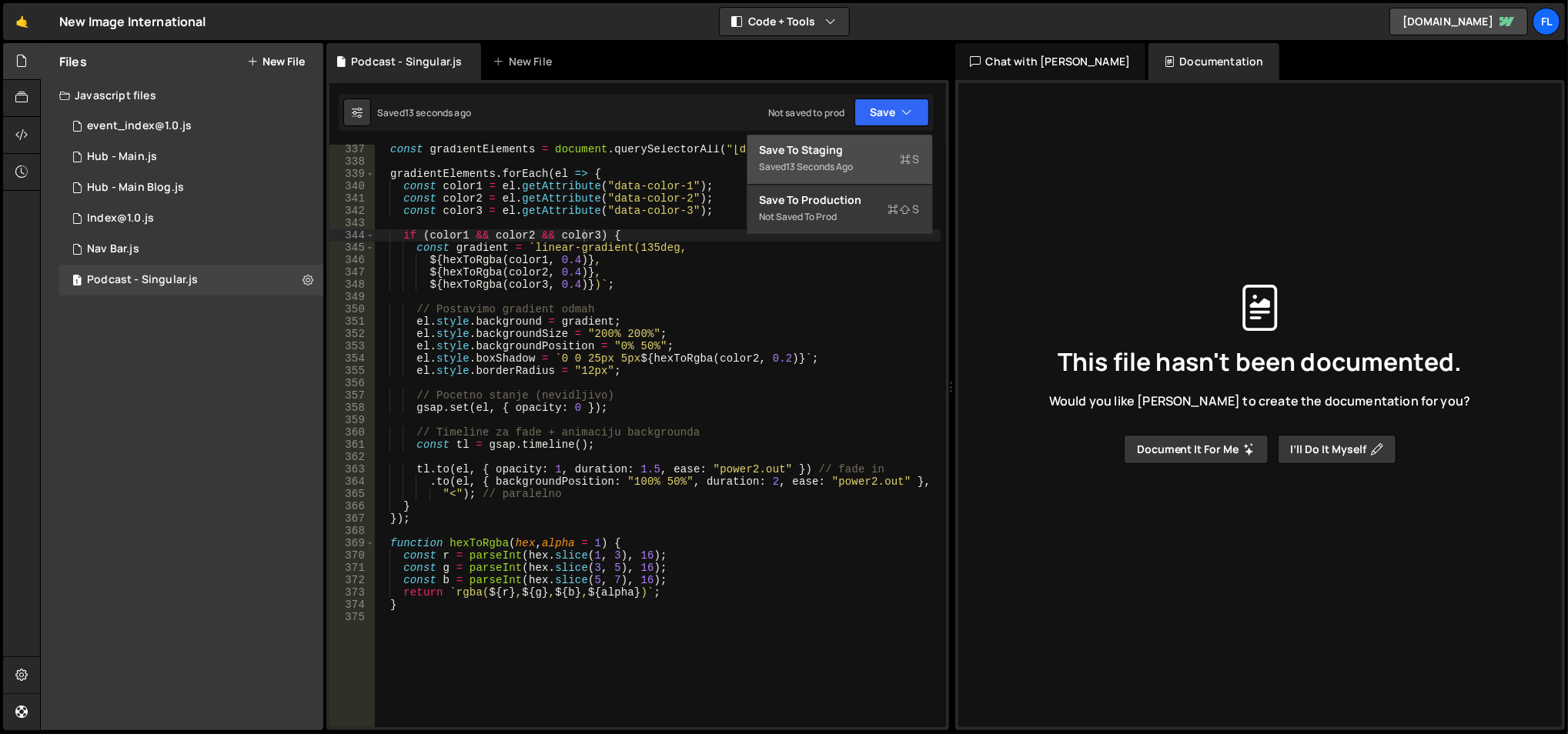
click at [851, 141] on button "Save to Staging S Saved 13 seconds ago" at bounding box center [840, 159] width 185 height 50
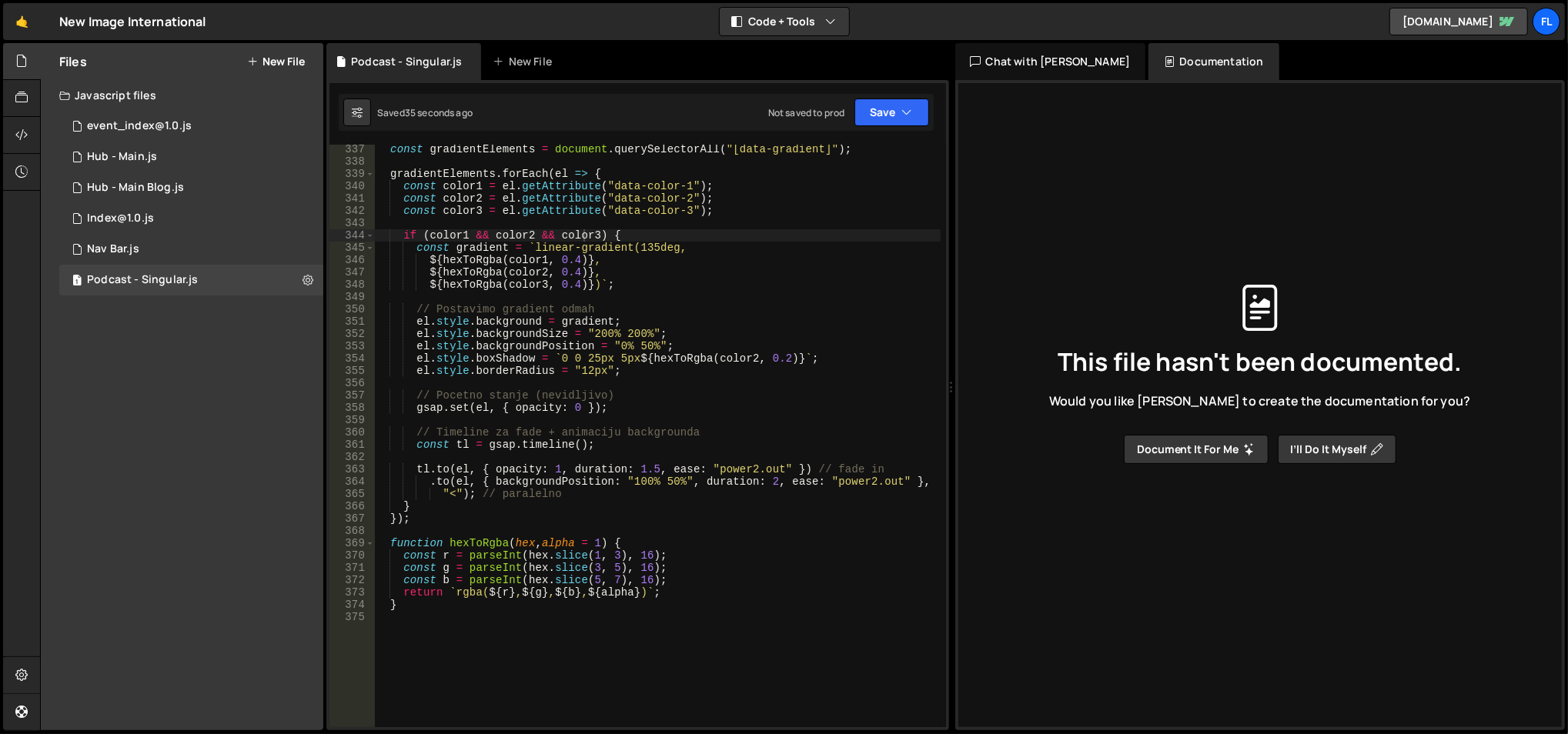
click at [578, 262] on div "const gradientElements = document . querySelectorAll ( "[data-gradient]" ) ; gr…" at bounding box center [657, 447] width 567 height 609
click at [576, 267] on div "const gradientElements = document . querySelectorAll ( "[data-gradient]" ) ; gr…" at bounding box center [657, 447] width 567 height 609
click at [575, 290] on div "const gradientElements = document . querySelectorAll ( "[data-gradient]" ) ; gr…" at bounding box center [657, 447] width 567 height 609
click at [576, 255] on div "const gradientElements = document . querySelectorAll ( "[data-gradient]" ) ; gr…" at bounding box center [657, 447] width 567 height 609
click at [576, 270] on div "const gradientElements = document . querySelectorAll ( "[data-gradient]" ) ; gr…" at bounding box center [657, 447] width 567 height 609
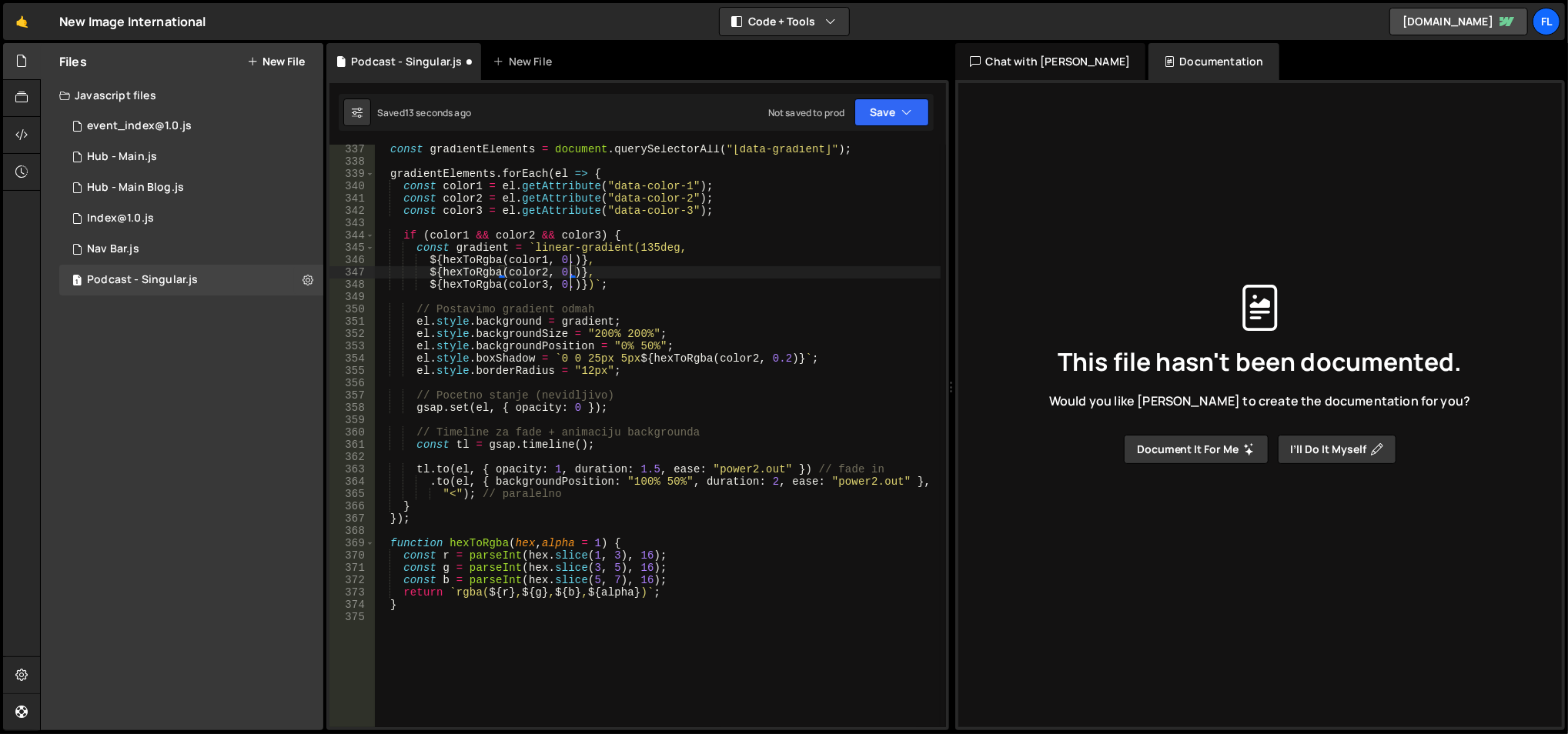
scroll to position [0, 14]
click at [575, 216] on div "const gradientElements = document . querySelectorAll ( "[data-gradient]" ) ; gr…" at bounding box center [657, 447] width 567 height 609
click at [790, 359] on div "const gradientElements = document . querySelectorAll ( "[data-gradient]" ) ; gr…" at bounding box center [657, 447] width 567 height 609
click at [673, 337] on div "const gradientElements = document . querySelectorAll ( "[data-gradient]" ) ; gr…" at bounding box center [657, 447] width 567 height 609
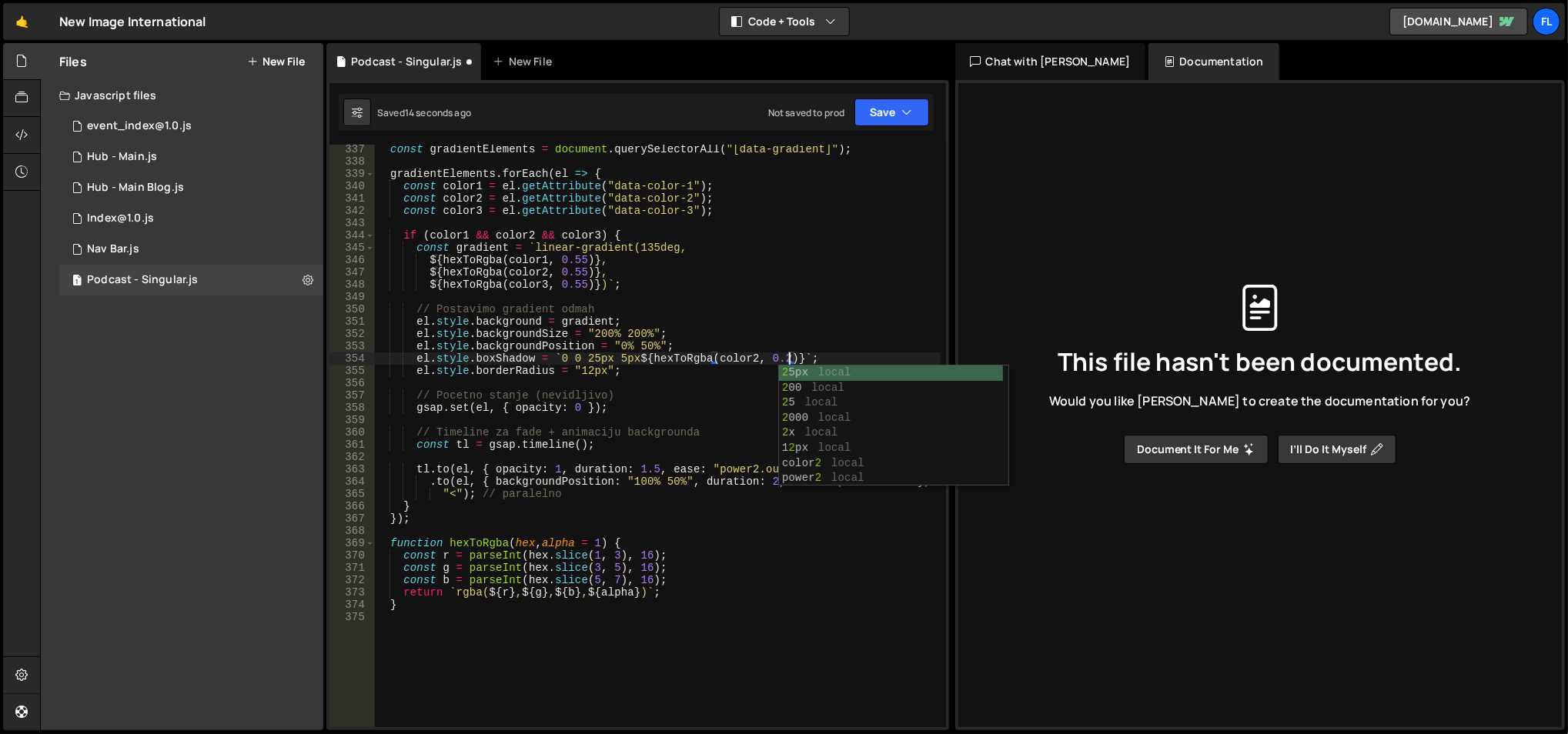
scroll to position [0, 18]
click at [577, 256] on div "const gradientElements = document . querySelectorAll ( "[data-gradient]" ) ; gr…" at bounding box center [657, 447] width 567 height 609
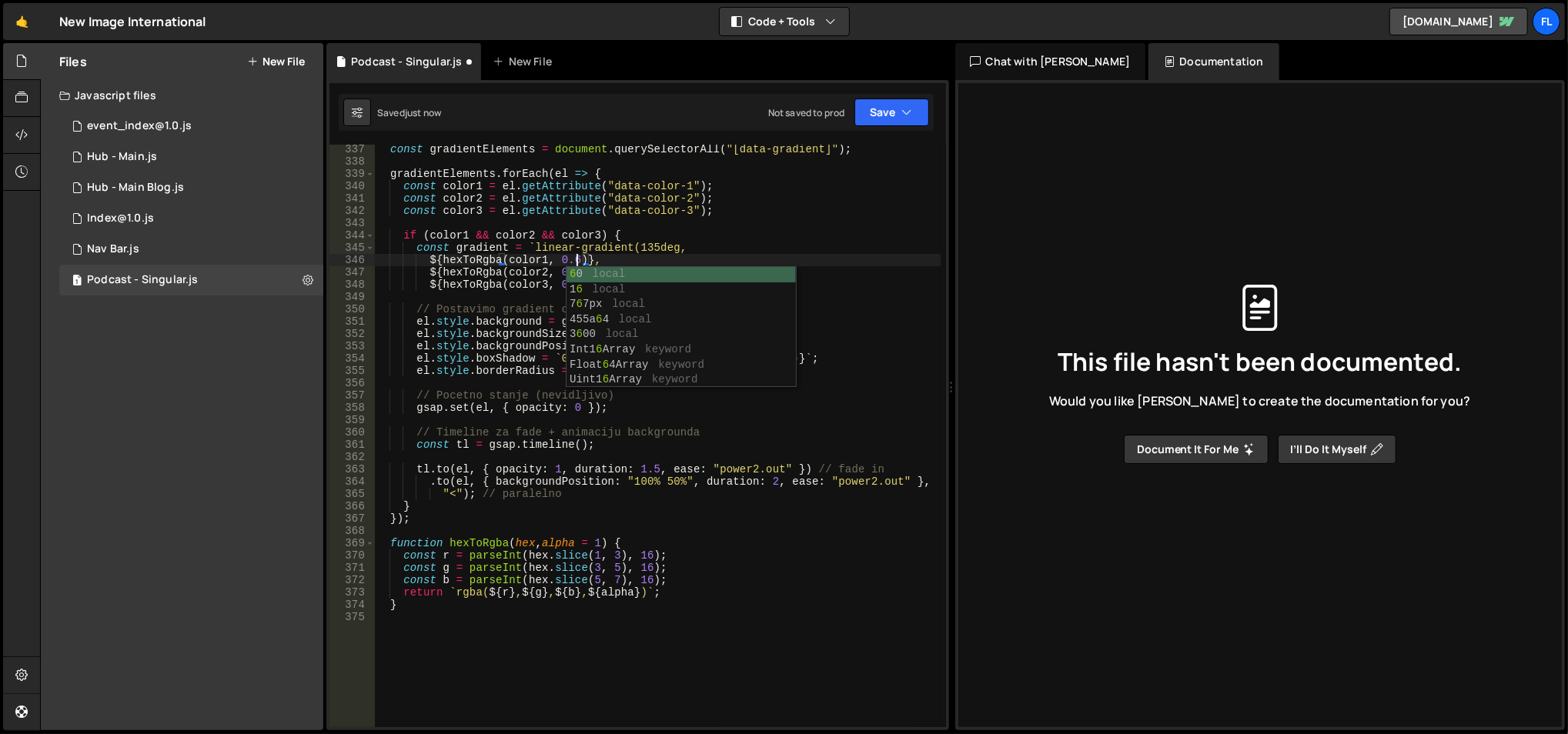
scroll to position [0, 13]
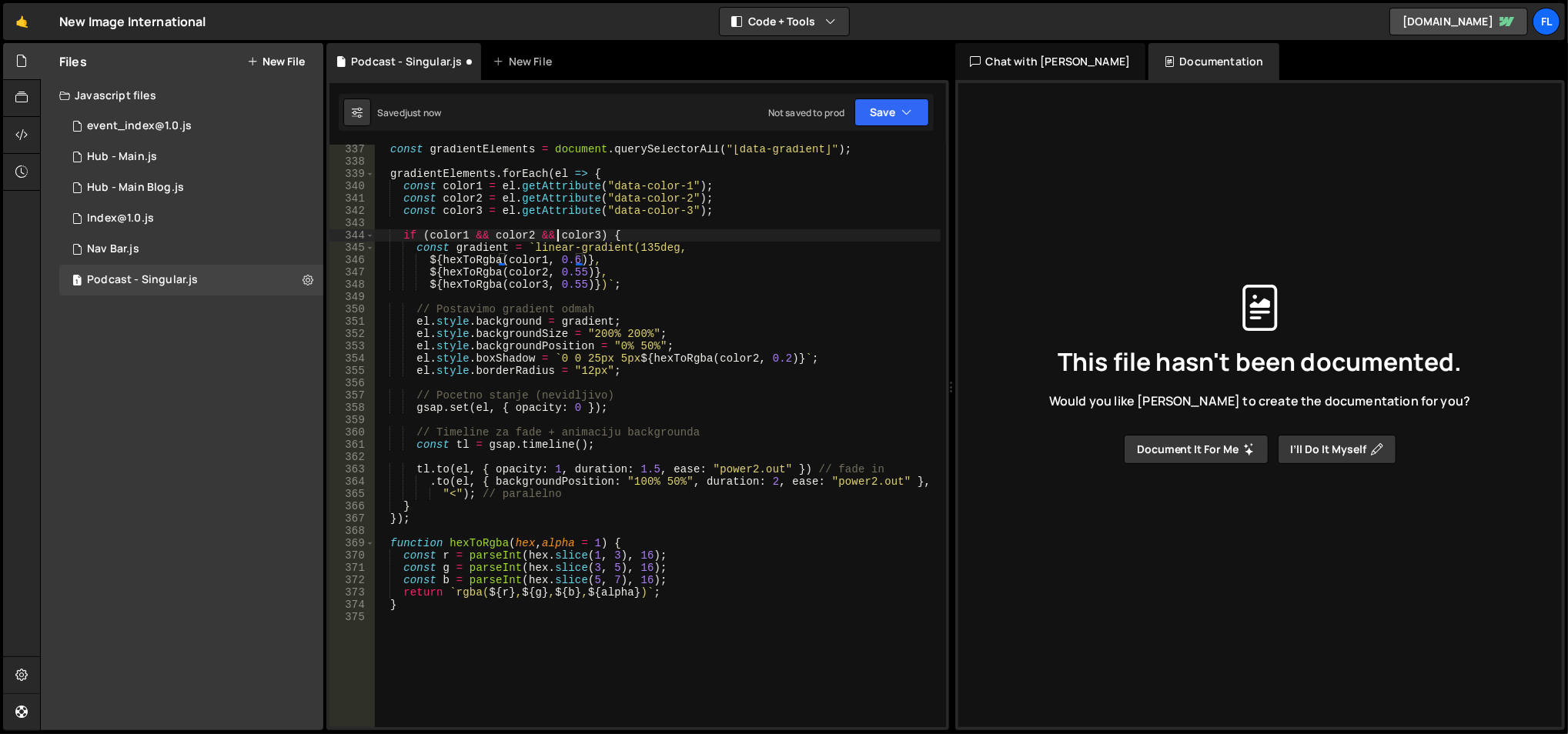
click at [559, 236] on div "const gradientElements = document . querySelectorAll ( "[data-gradient]" ) ; gr…" at bounding box center [657, 447] width 567 height 609
click at [573, 275] on div "const gradientElements = document . querySelectorAll ( "[data-gradient]" ) ; gr…" at bounding box center [657, 447] width 567 height 609
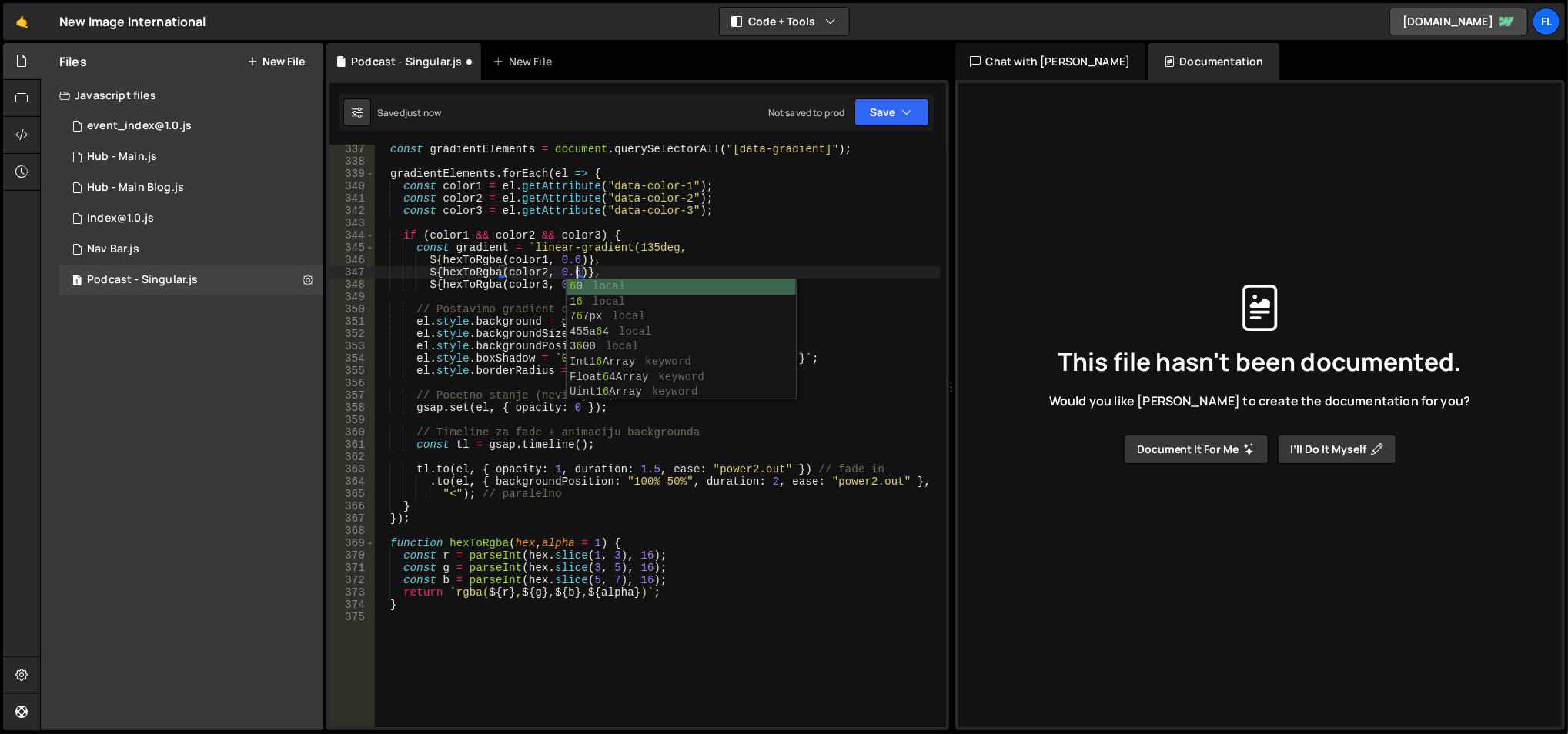
click at [564, 237] on div "const gradientElements = document . querySelectorAll ( "[data-gradient]" ) ; gr…" at bounding box center [657, 447] width 567 height 609
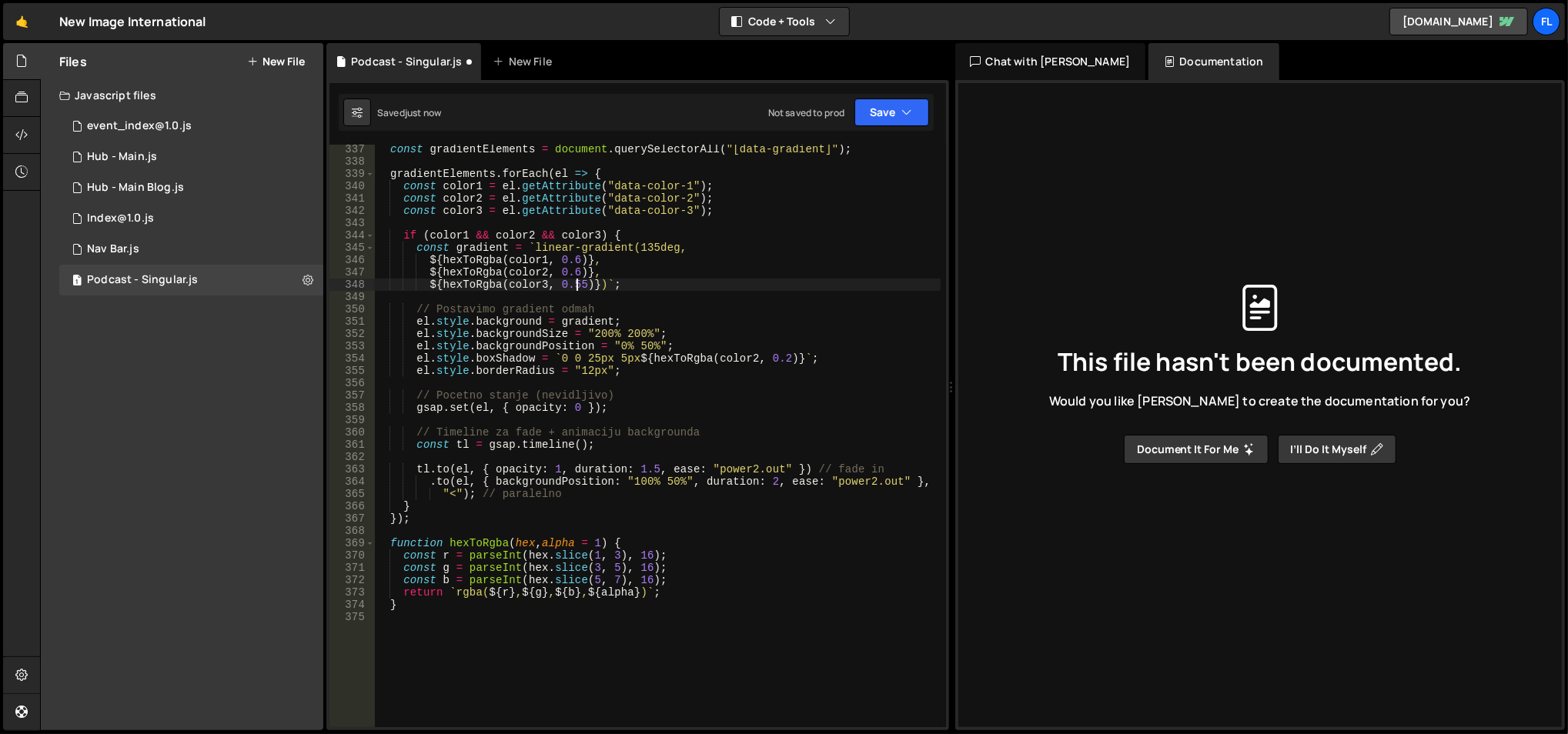
click at [576, 279] on div "const gradientElements = document . querySelectorAll ( "[data-gradient]" ) ; gr…" at bounding box center [657, 447] width 567 height 609
click at [576, 281] on div "const gradientElements = document . querySelectorAll ( "[data-gradient]" ) ; gr…" at bounding box center [657, 447] width 567 height 609
click at [578, 256] on div "const gradientElements = document . querySelectorAll ( "[data-gradient]" ) ; gr…" at bounding box center [657, 447] width 567 height 609
click at [577, 270] on div "const gradientElements = document . querySelectorAll ( "[data-gradient]" ) ; gr…" at bounding box center [657, 447] width 567 height 609
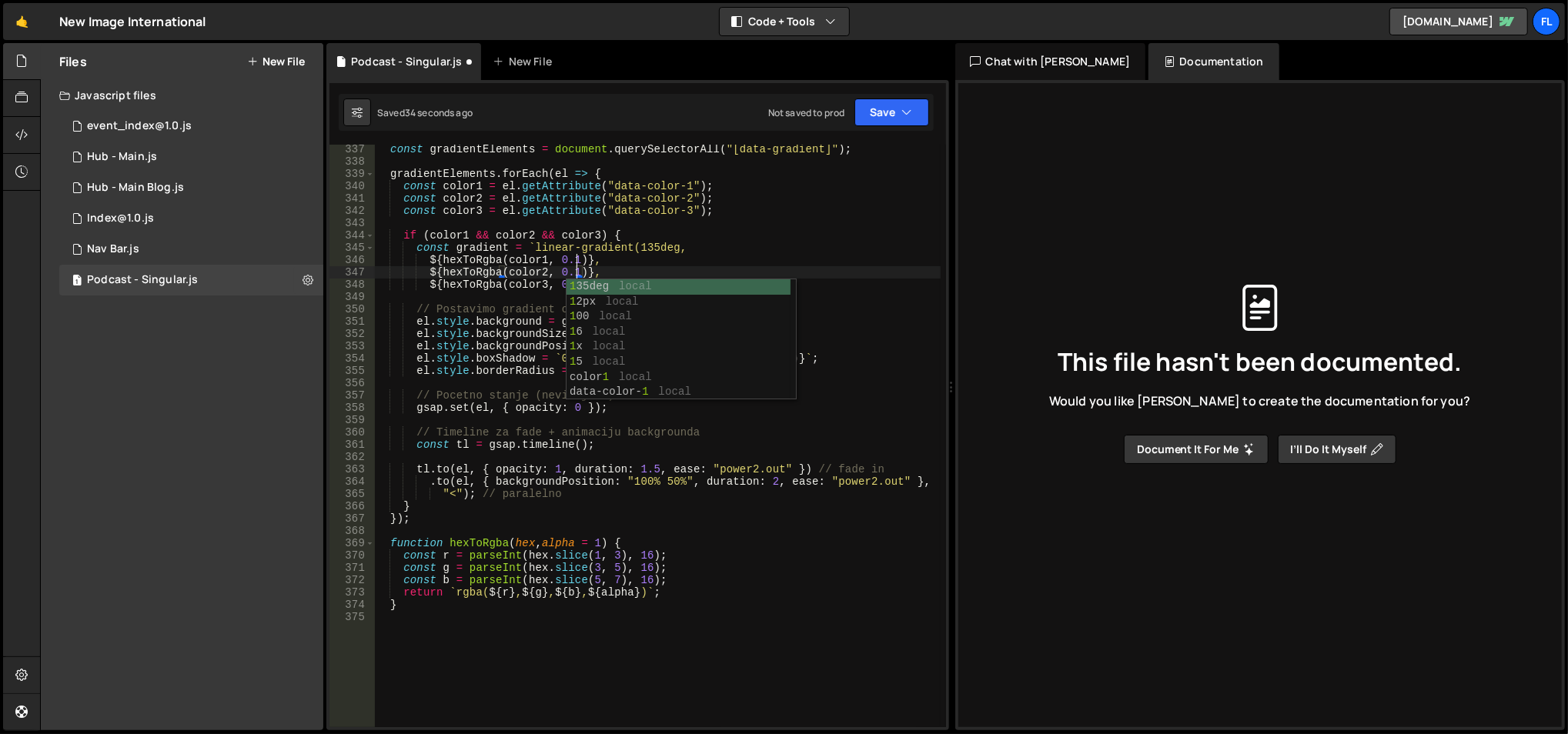
click at [584, 213] on div "const gradientElements = document . querySelectorAll ( "[data-gradient]" ) ; gr…" at bounding box center [657, 447] width 567 height 609
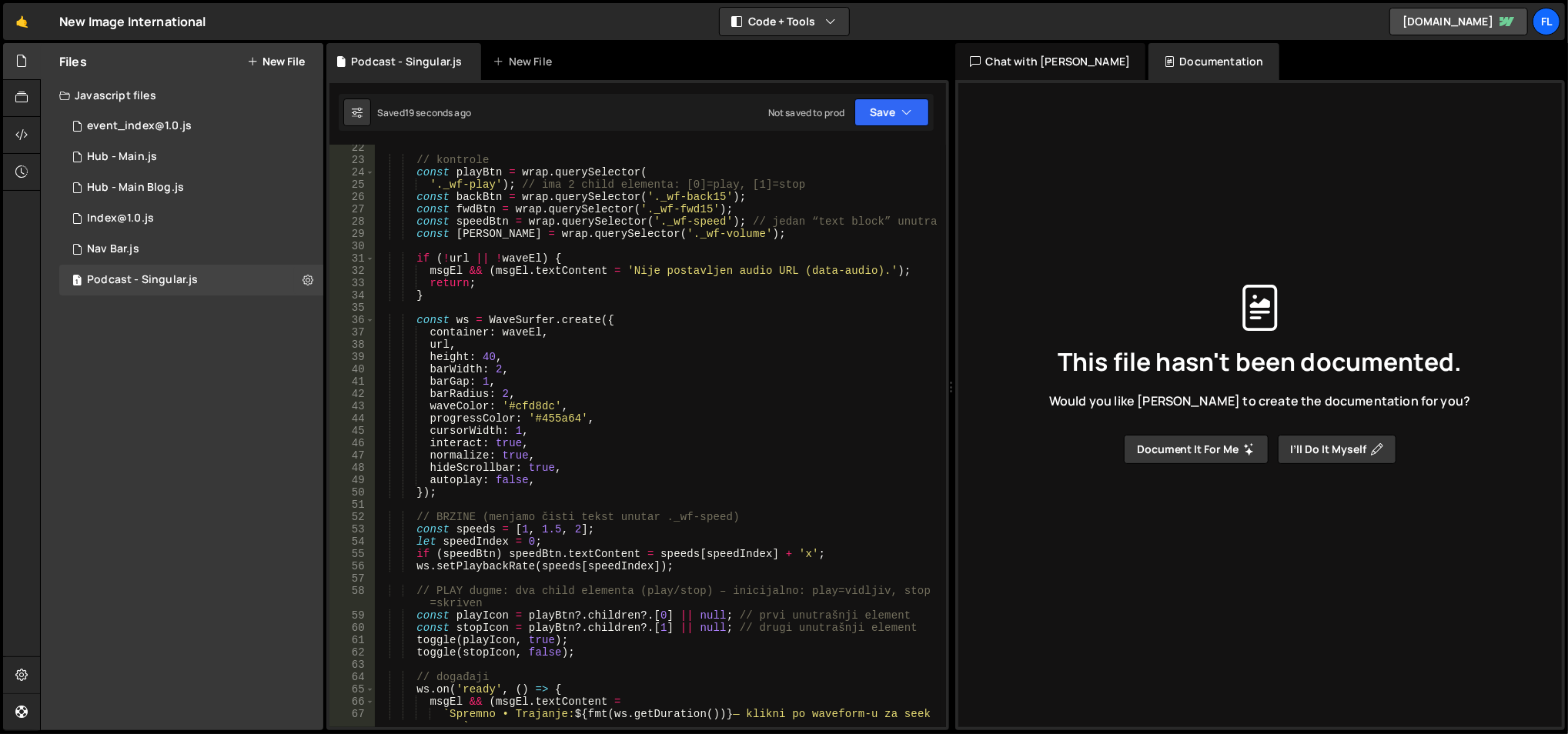
scroll to position [262, 0]
click at [555, 417] on div "// kontrole const playBtn = wrap . querySelector ( '._wf-play' ) ; // ima 2 chi…" at bounding box center [657, 445] width 567 height 609
click at [536, 405] on div "// kontrole const playBtn = wrap . querySelector ( '._wf-play' ) ; // ima 2 chi…" at bounding box center [657, 445] width 567 height 609
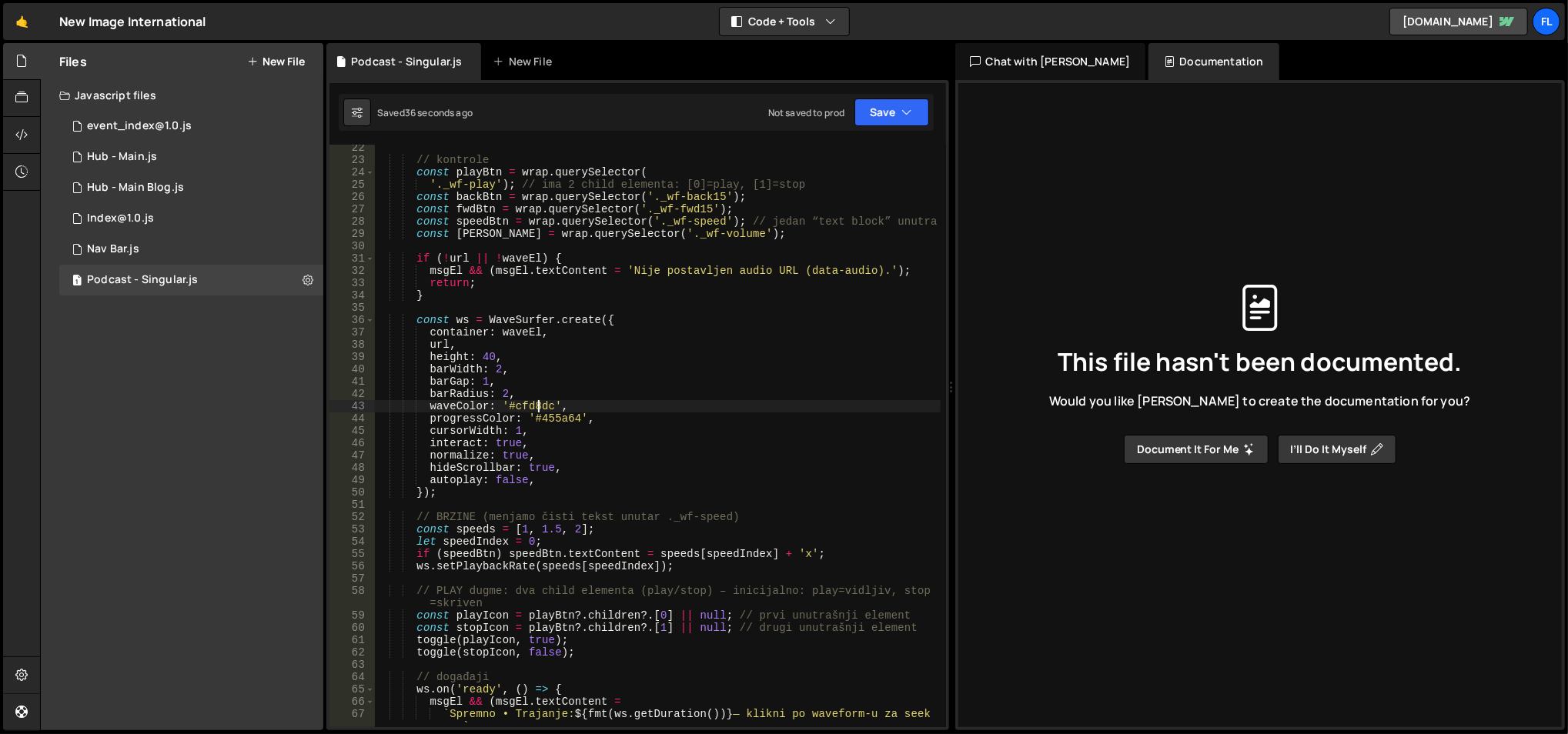
click at [536, 405] on div "// kontrole const playBtn = wrap . querySelector ( '._wf-play' ) ; // ima 2 chi…" at bounding box center [657, 445] width 567 height 609
click at [533, 404] on div "// kontrole const playBtn = wrap . querySelector ( '._wf-play' ) ; // ima 2 chi…" at bounding box center [656, 436] width 566 height 582
click at [533, 404] on div "// kontrole const playBtn = wrap . querySelector ( '._wf-play' ) ; // ima 2 chi…" at bounding box center [657, 445] width 567 height 609
paste textarea "A5B0B5"
click at [586, 360] on div "// kontrole const playBtn = wrap . querySelector ( '._wf-play' ) ; // ima 2 chi…" at bounding box center [657, 445] width 567 height 609
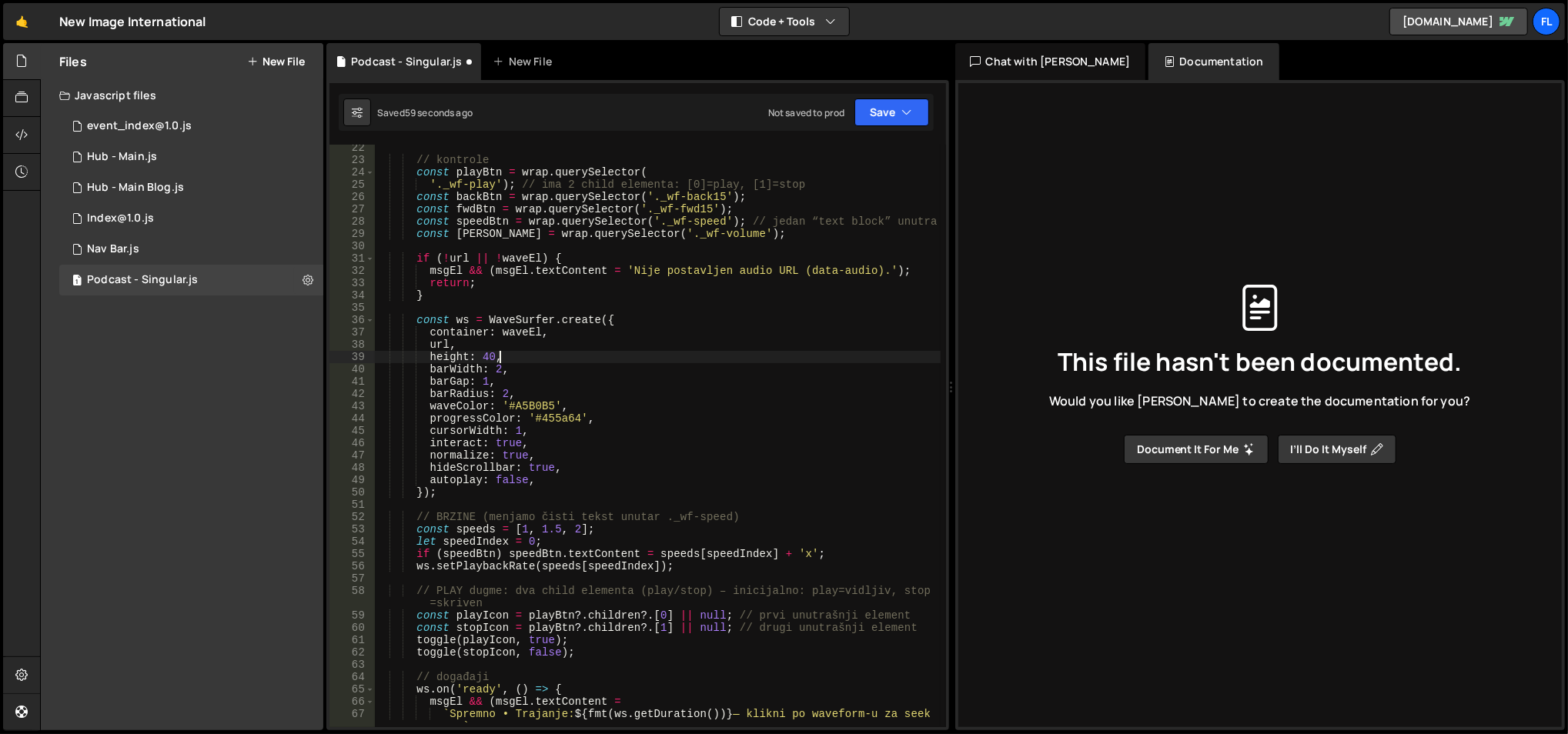
scroll to position [0, 7]
click at [892, 102] on button "Save" at bounding box center [892, 112] width 75 height 28
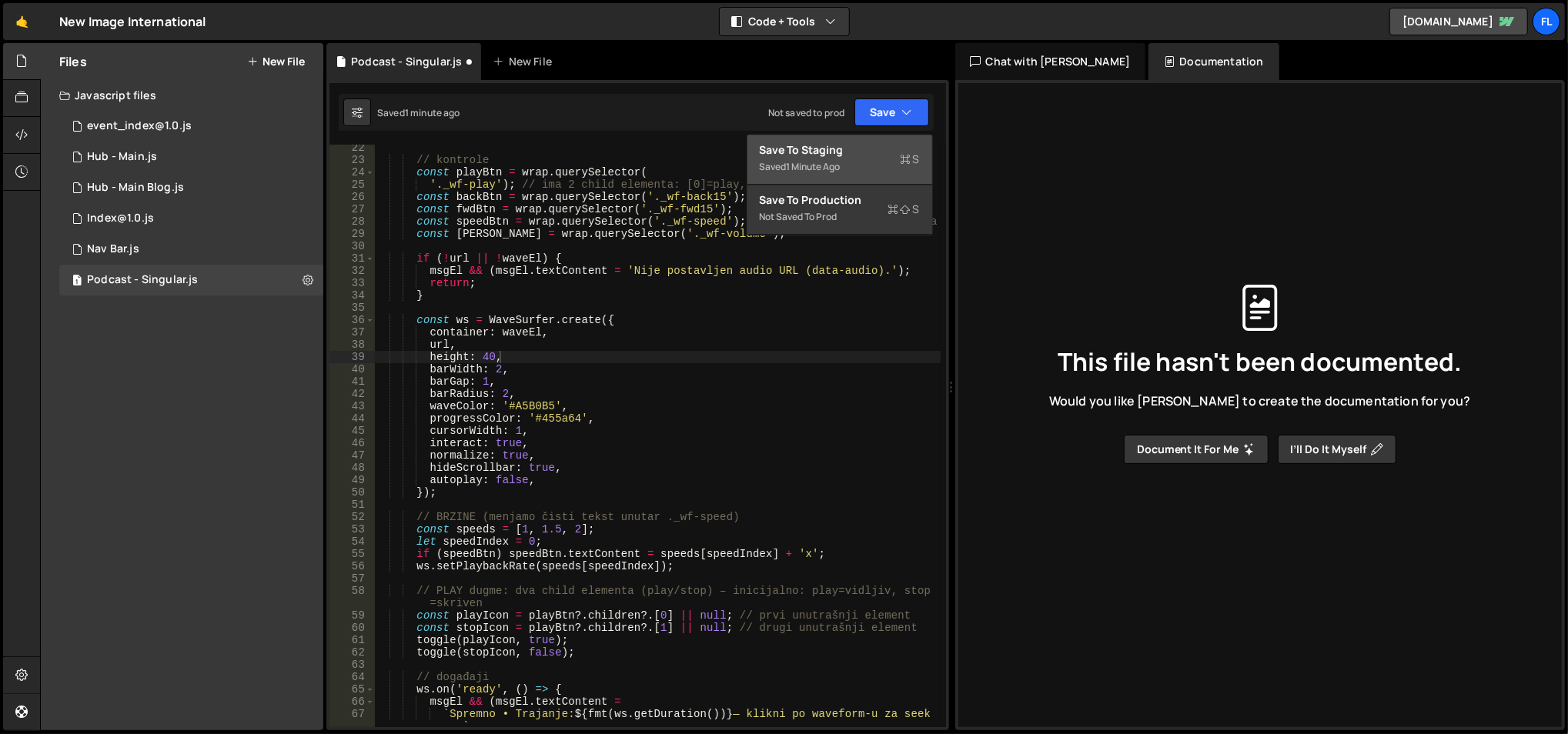
click at [845, 158] on div "Saved 1 minute ago" at bounding box center [840, 167] width 160 height 18
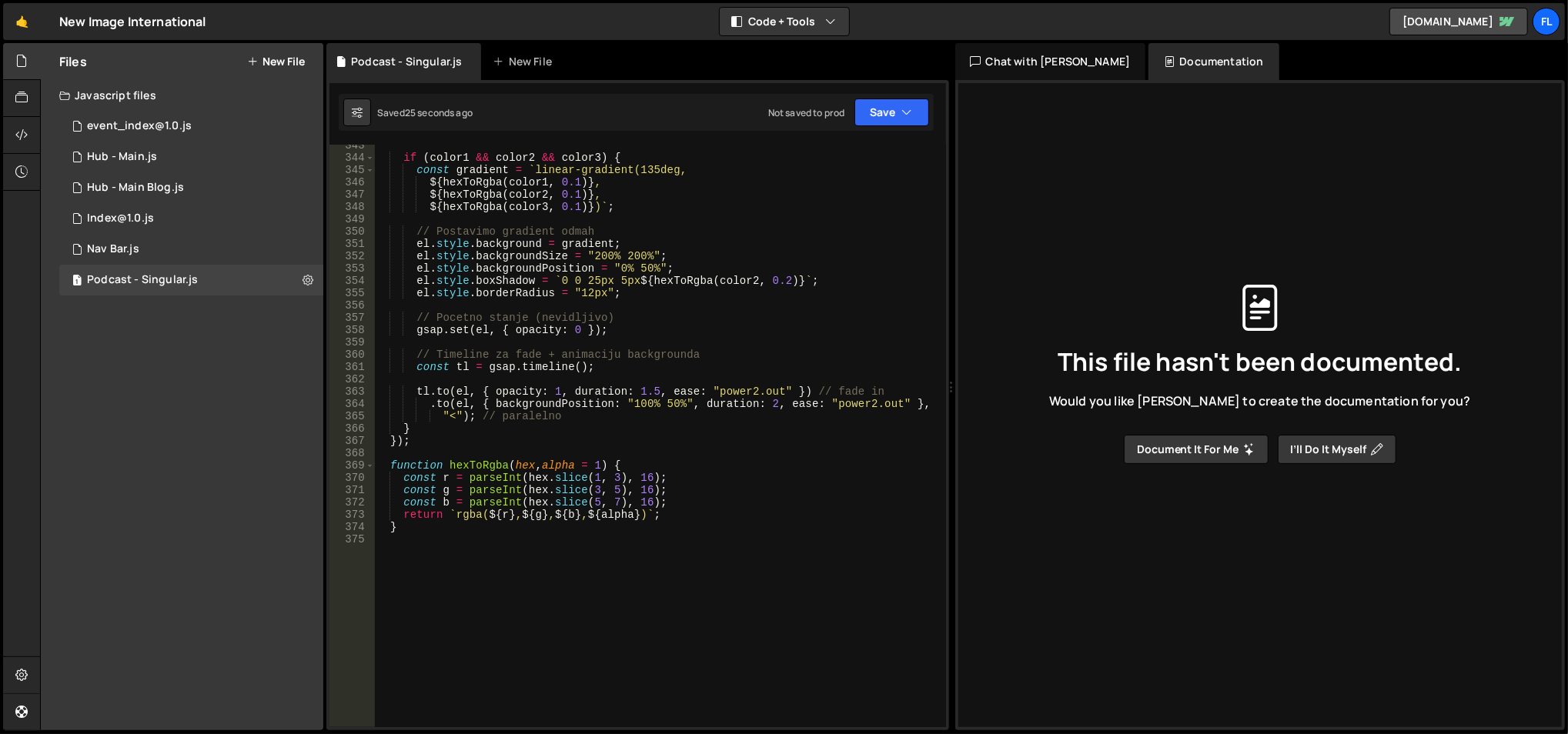
scroll to position [4291, 0]
click at [671, 275] on div "if ( color1 && color2 && color3 ) { const gradient = ` linear-gradient(135deg, …" at bounding box center [657, 444] width 567 height 609
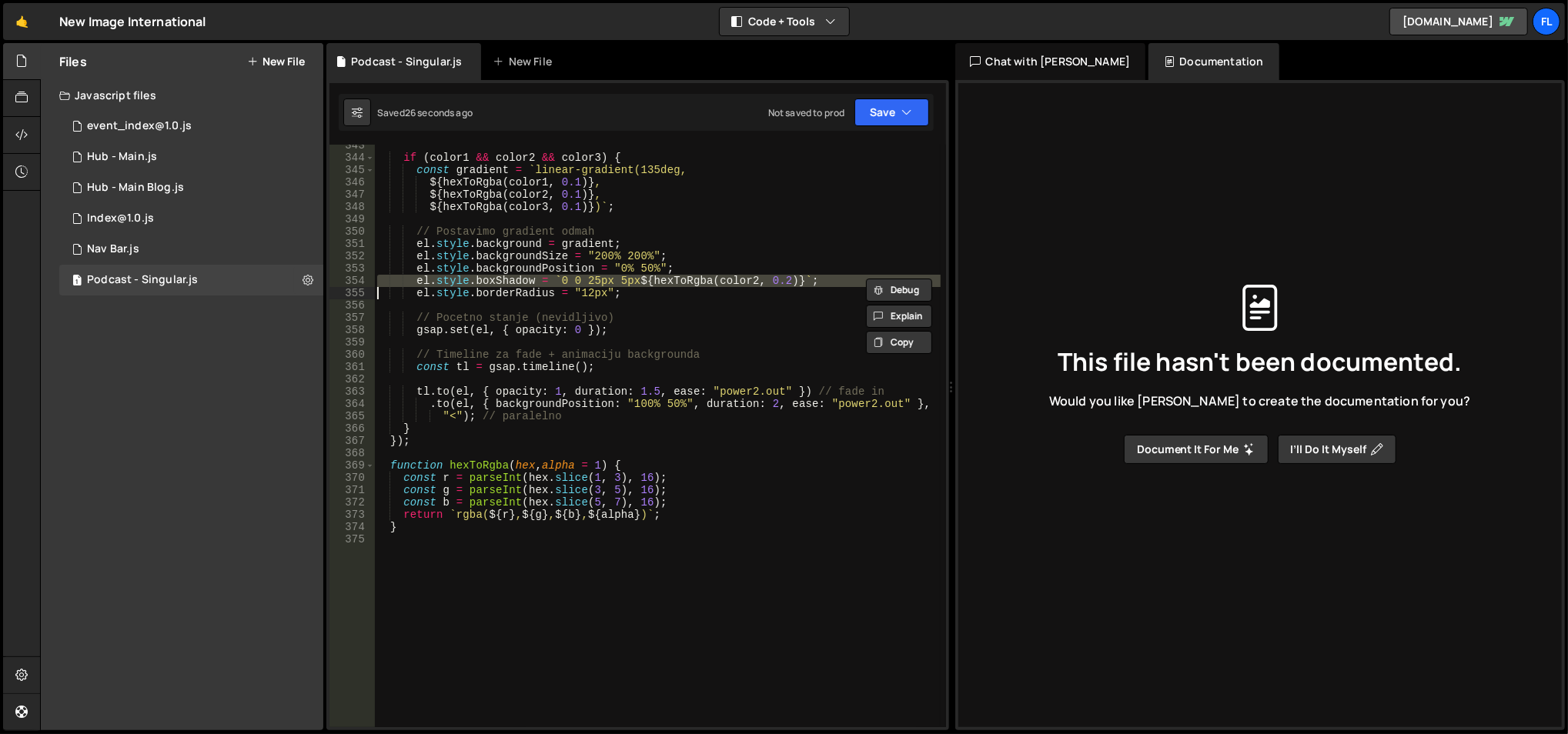
type textarea "el.style.borderRadius = "12px";"
